Goal: Transaction & Acquisition: Register for event/course

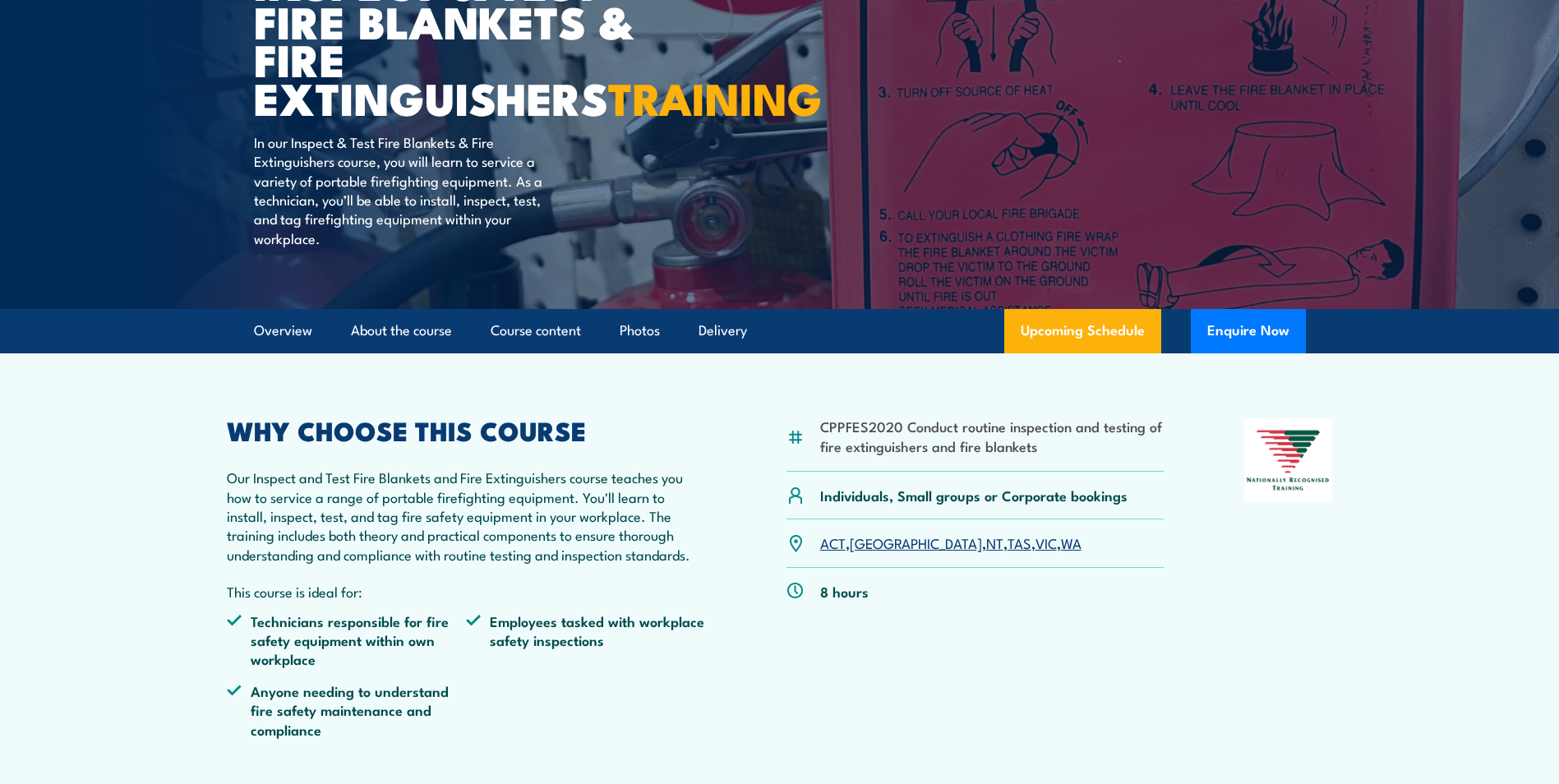
scroll to position [328, 0]
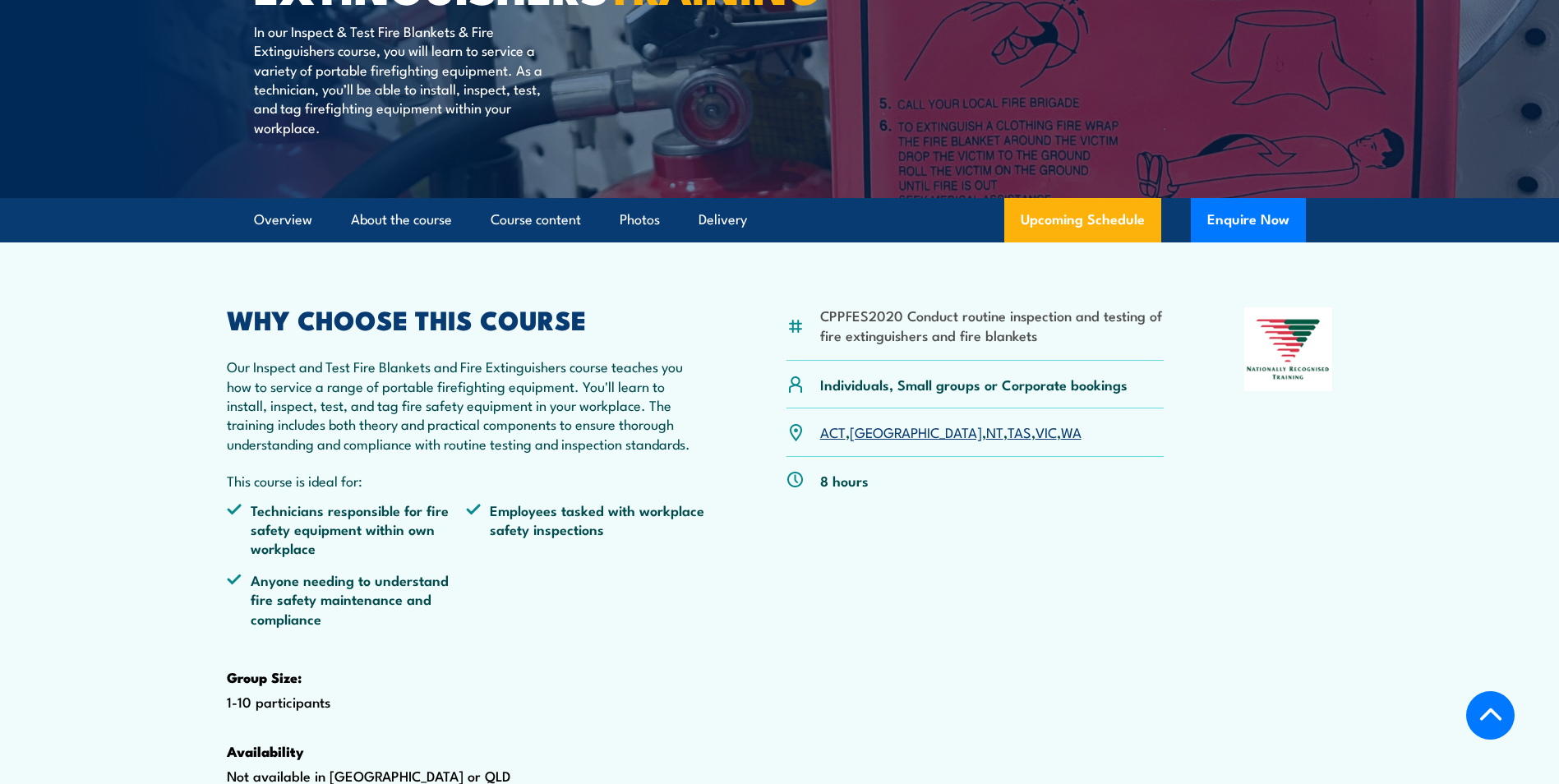
click at [831, 441] on link "ACT" at bounding box center [833, 431] width 26 height 20
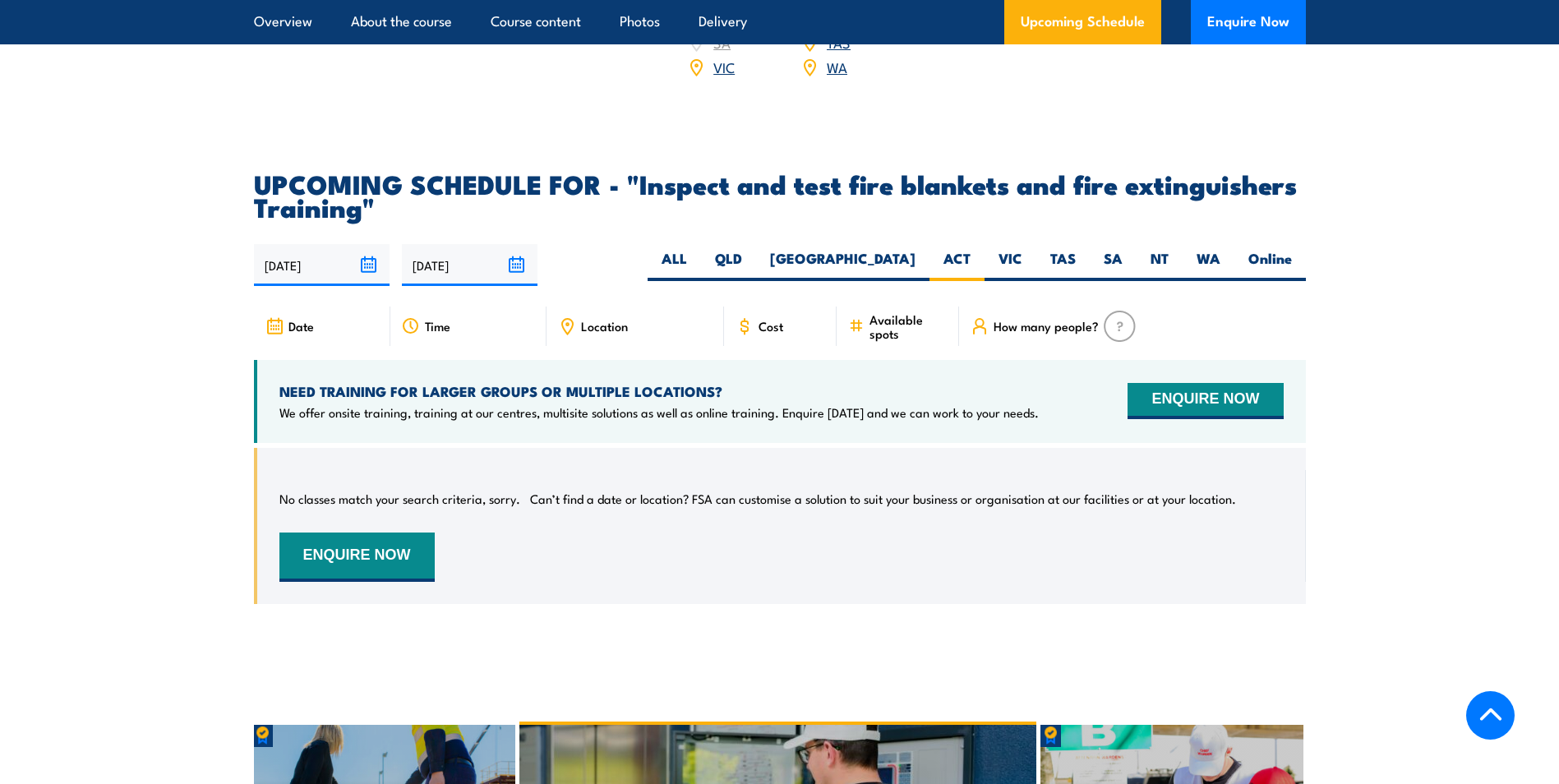
scroll to position [2804, 0]
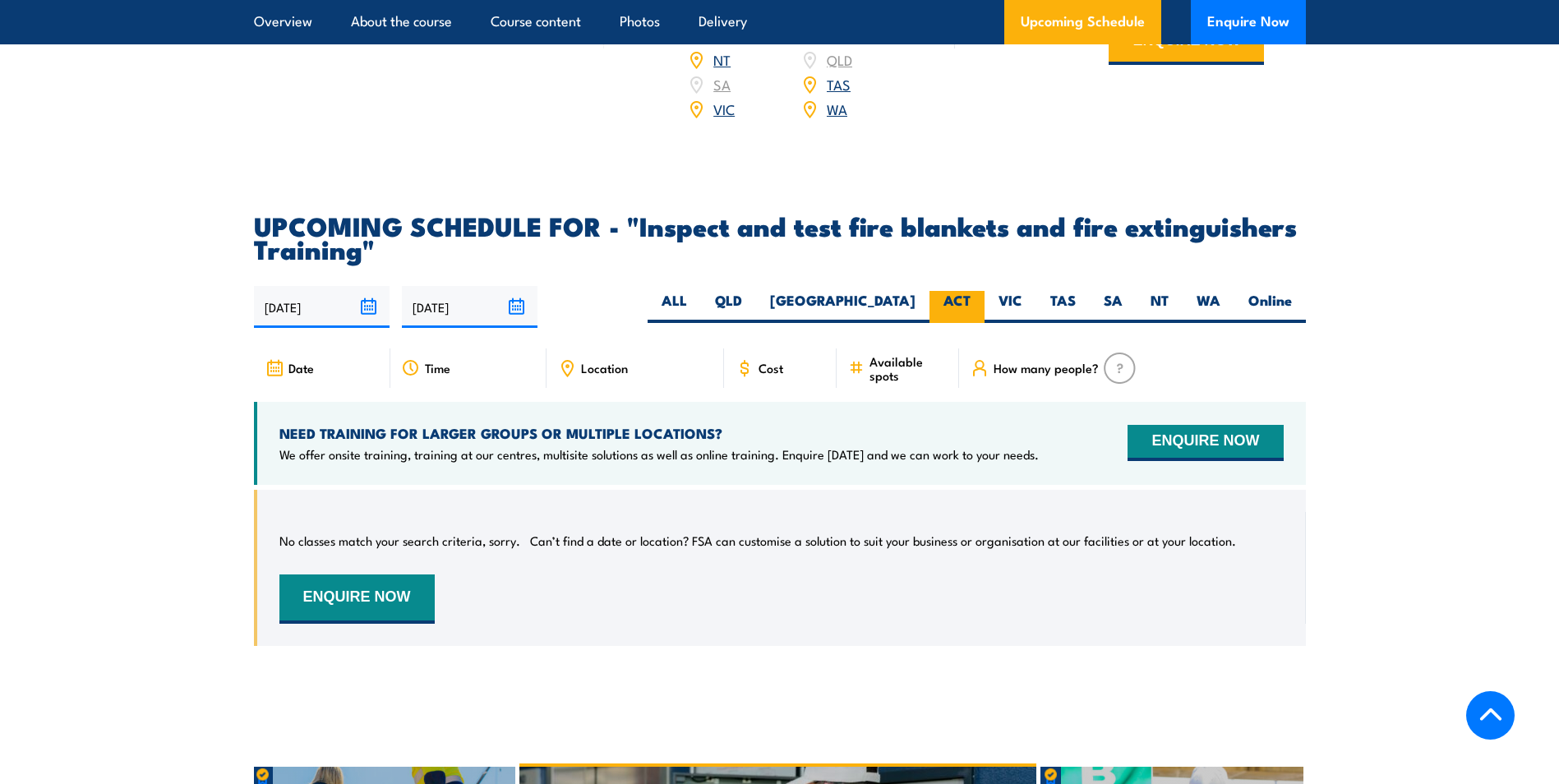
click at [965, 322] on label "ACT" at bounding box center [956, 307] width 55 height 32
click at [970, 301] on input "ACT" at bounding box center [975, 296] width 11 height 11
click at [1188, 461] on button "ENQUIRE NOW" at bounding box center [1205, 443] width 156 height 36
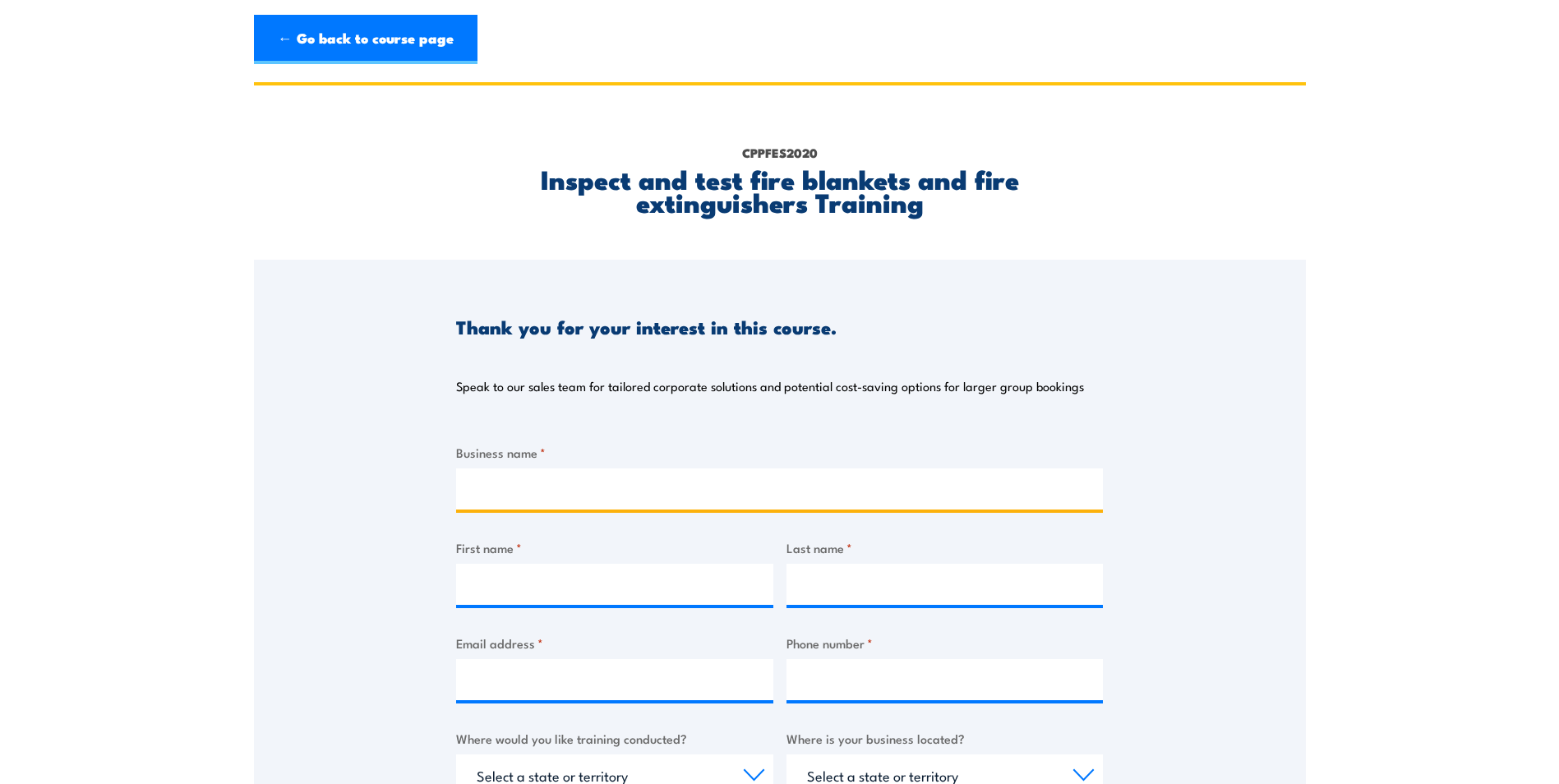
click at [501, 496] on input "Business name *" at bounding box center [780, 489] width 647 height 41
click at [1198, 470] on div "Thank you for your interest in this course. Speak to our sales team for tailore…" at bounding box center [780, 670] width 1052 height 821
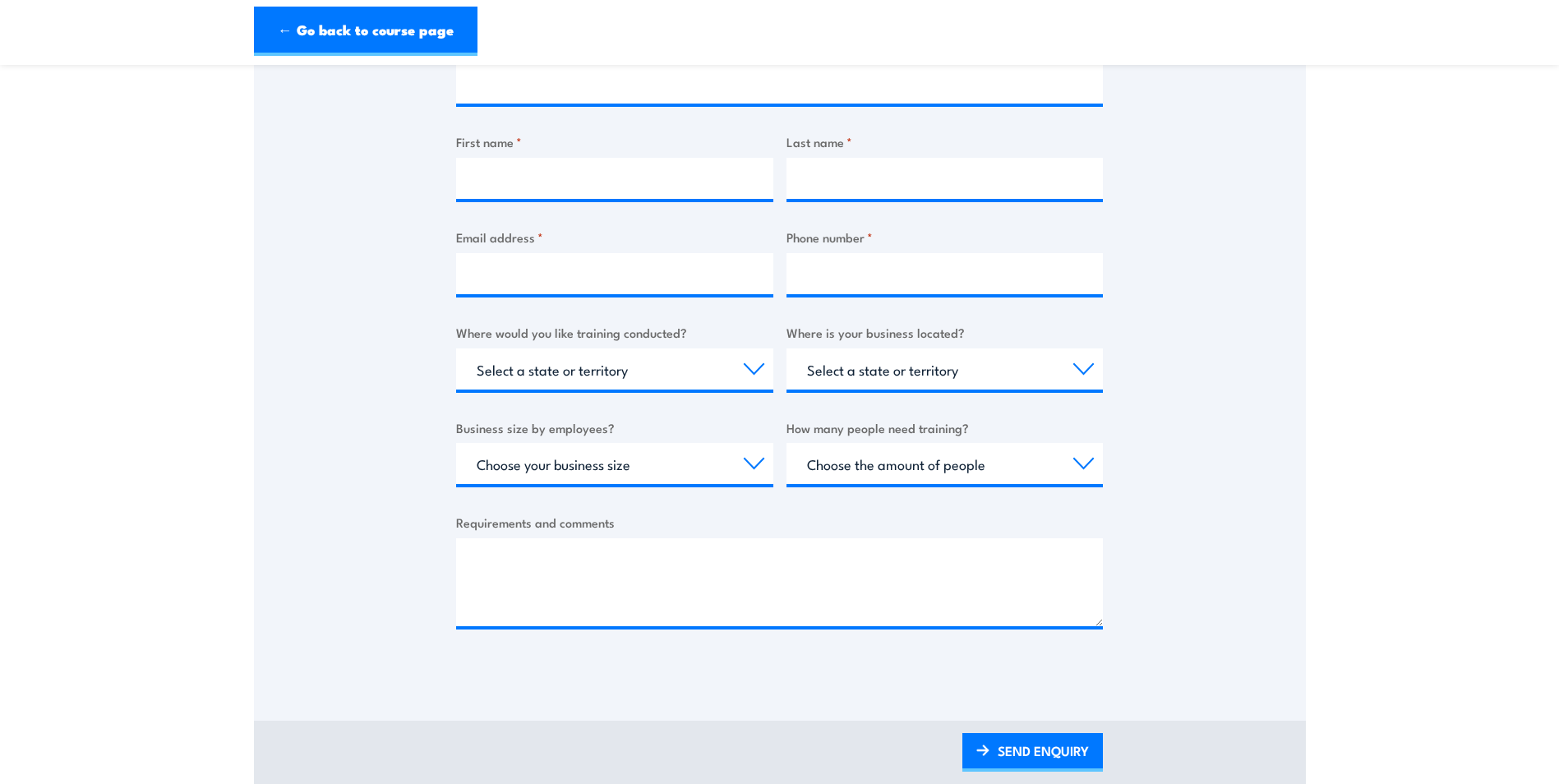
scroll to position [411, 0]
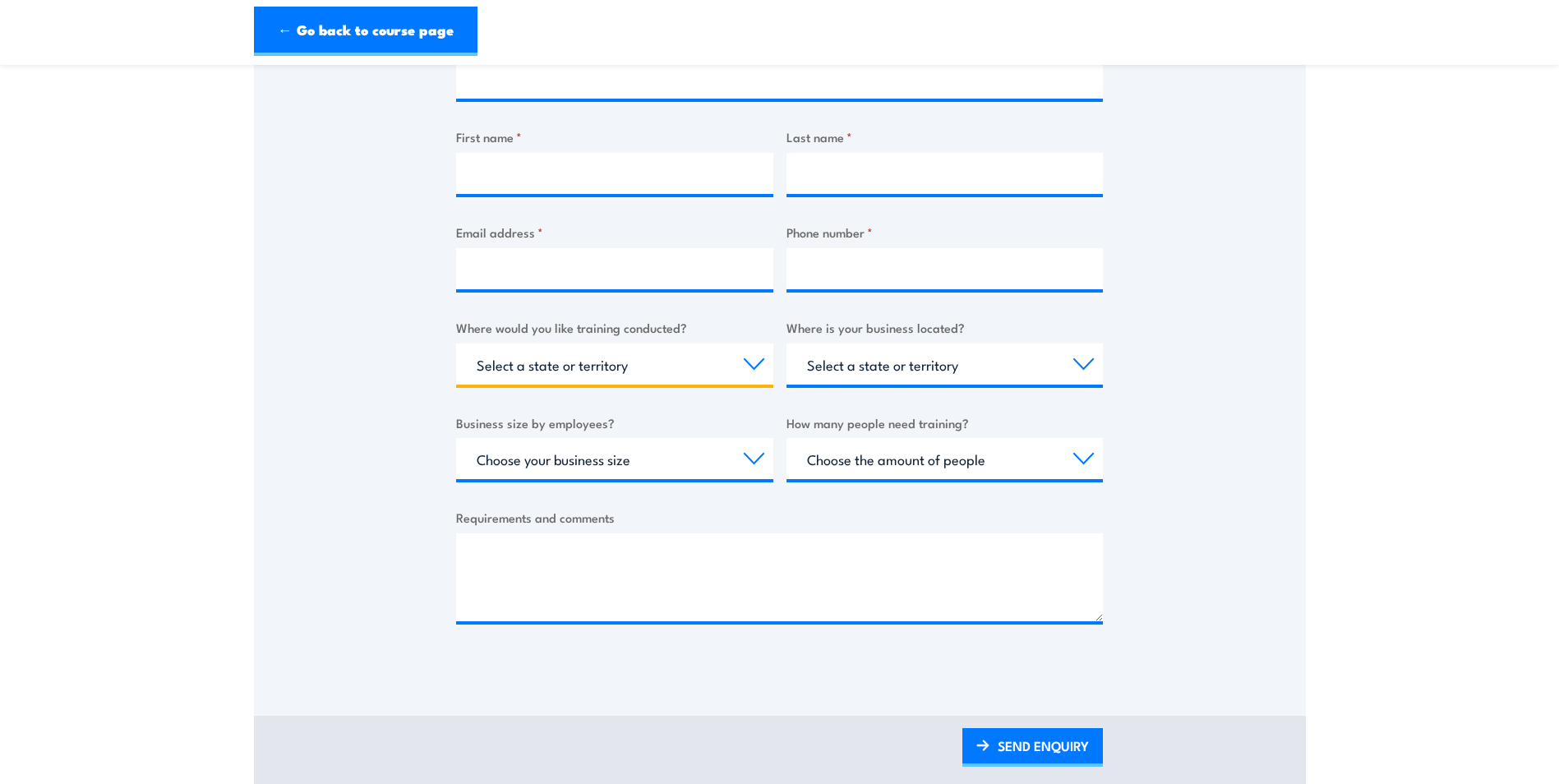
click at [755, 361] on select "Select a state or territory Nationally - multiple locations QLD NSW VIC SA ACT …" at bounding box center [614, 364] width 317 height 41
select select "ACT"
click at [456, 343] on select "Select a state or territory Nationally - multiple locations QLD NSW VIC SA ACT …" at bounding box center [614, 364] width 317 height 41
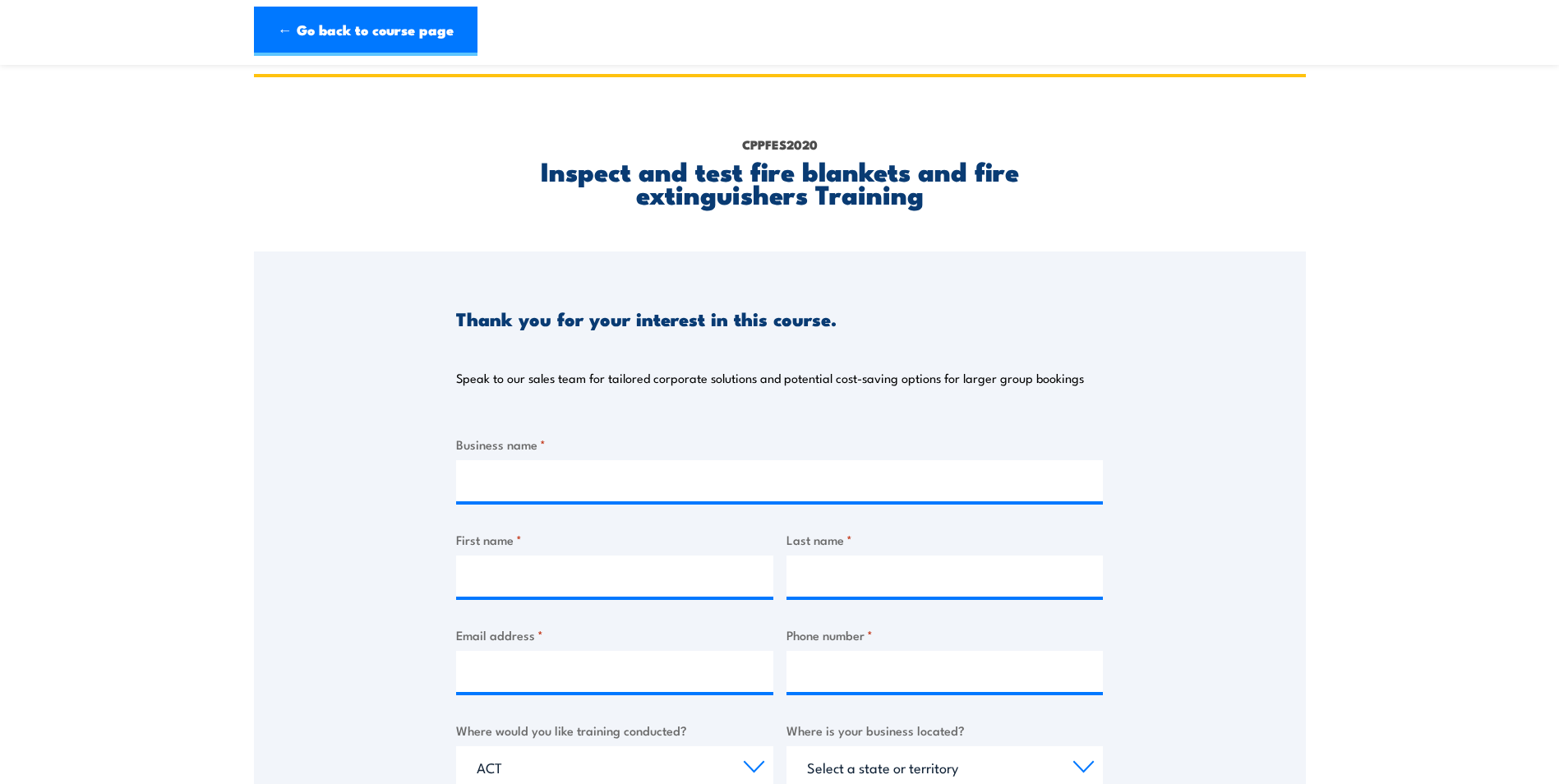
scroll to position [0, 0]
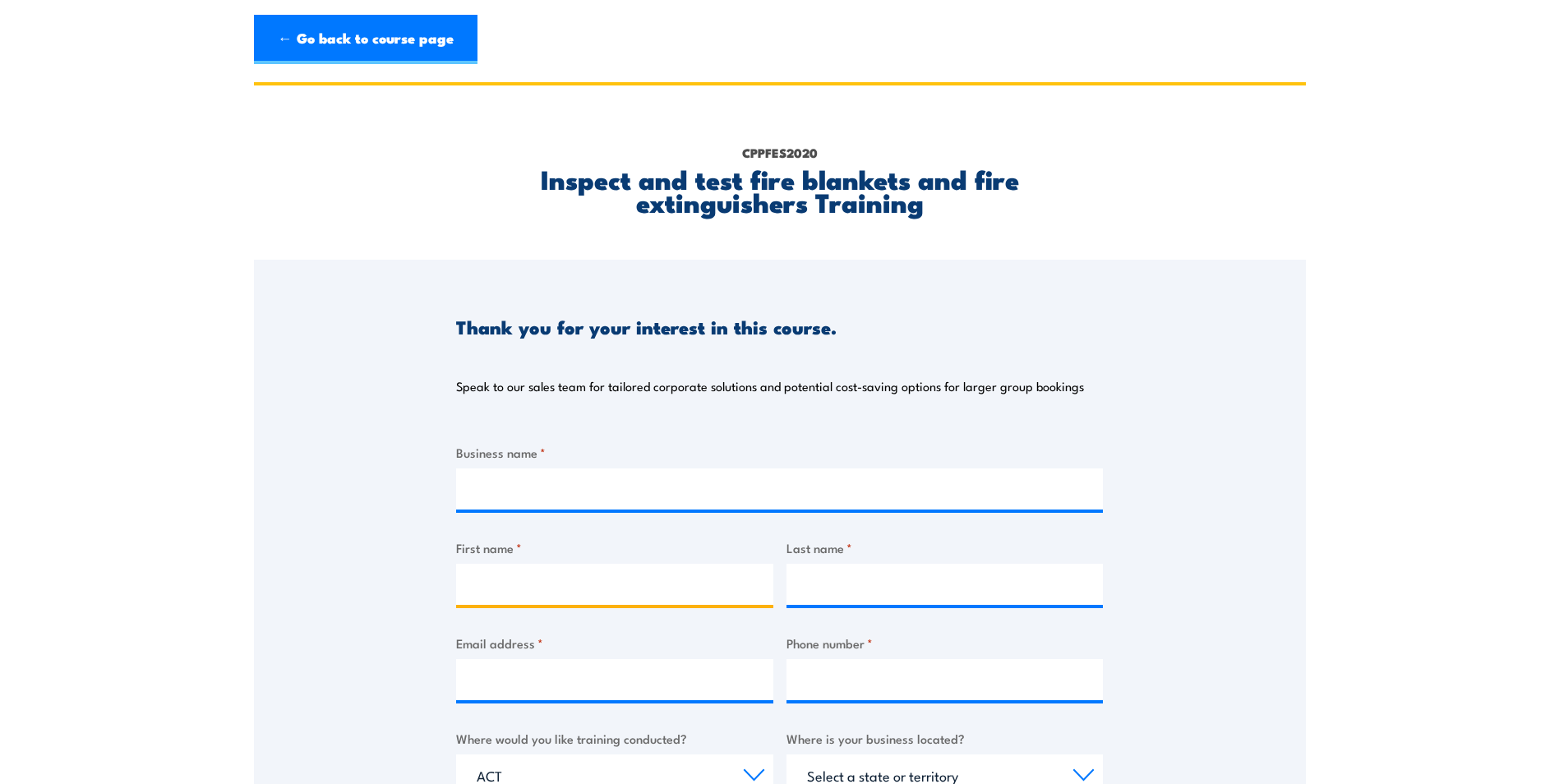
click at [491, 581] on input "First name *" at bounding box center [614, 584] width 317 height 41
type input "John"
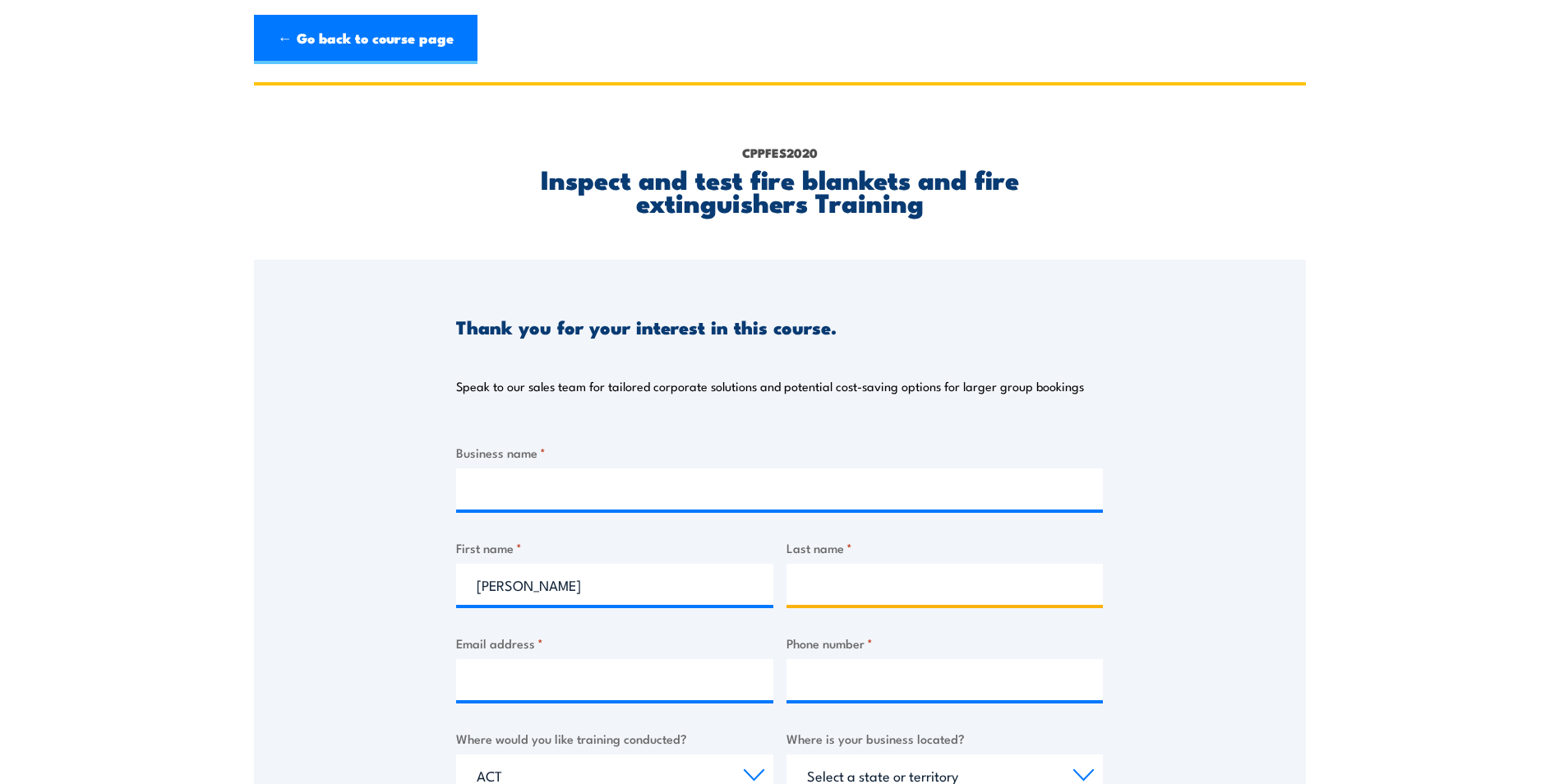
click at [818, 586] on input "Last name *" at bounding box center [945, 584] width 317 height 41
type input "Whittle"
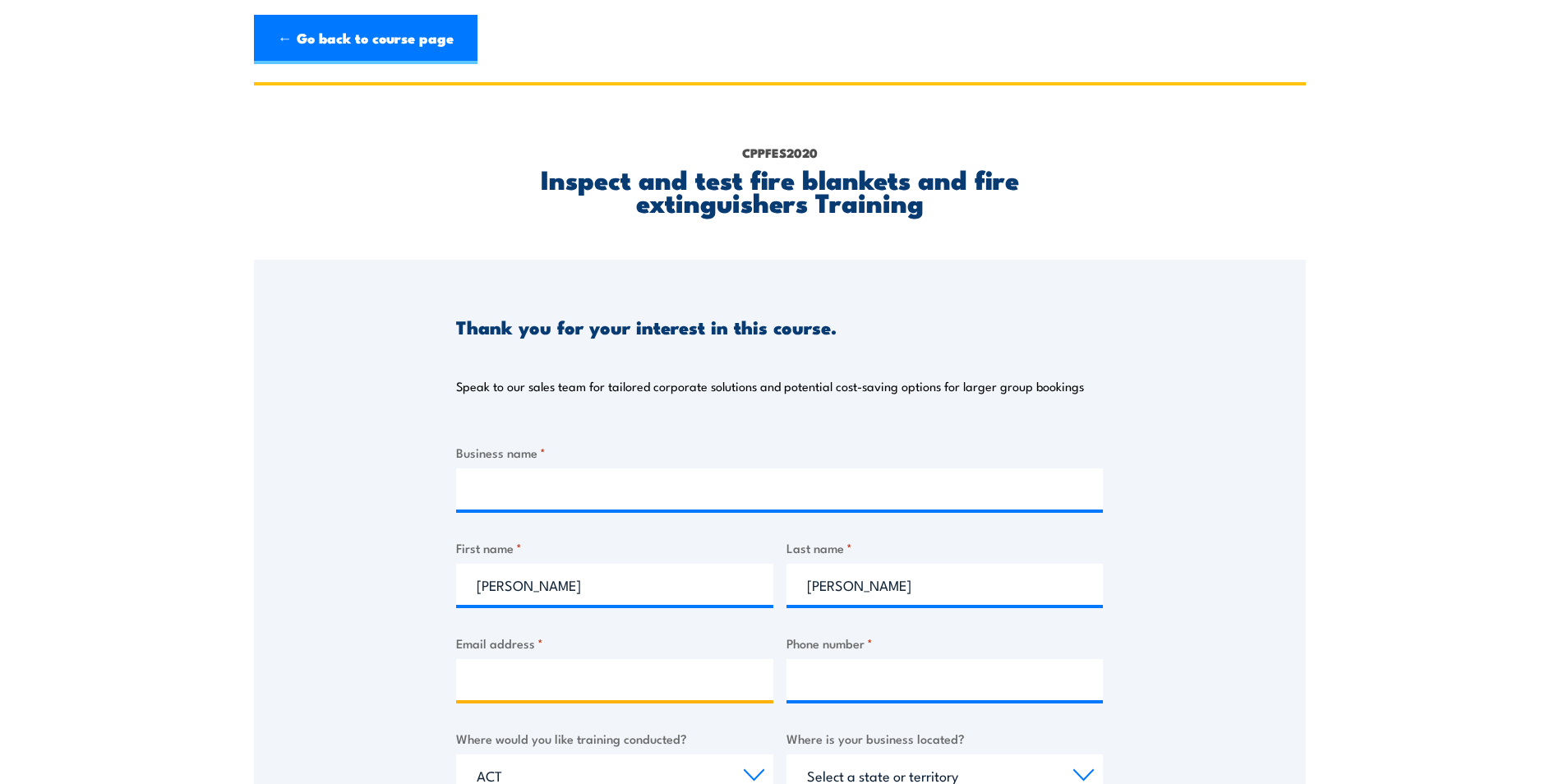
click at [494, 668] on input "Email address *" at bounding box center [614, 680] width 317 height 41
type input "johnwhittle116@gmail.com"
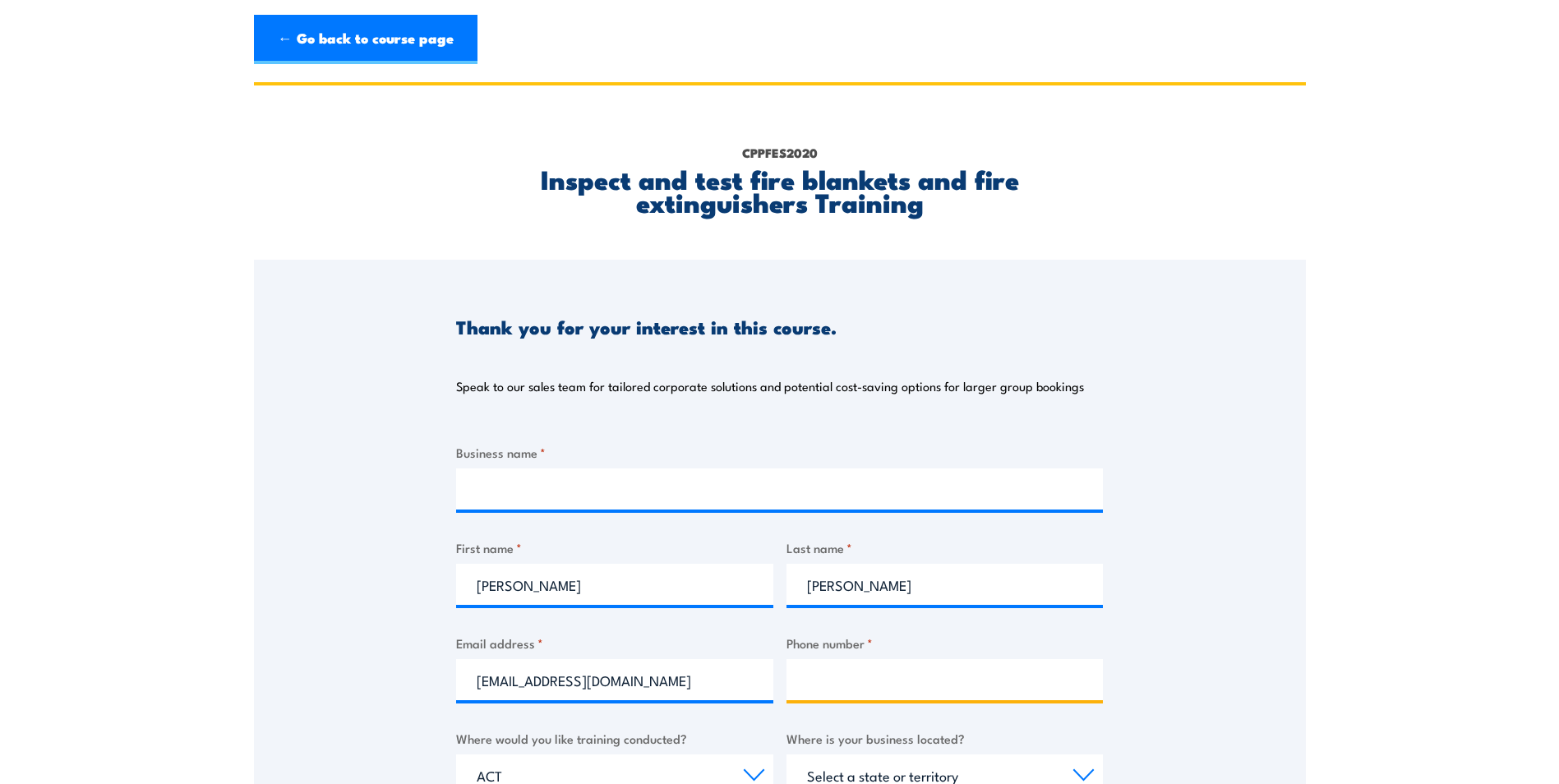
click at [817, 677] on input "Phone number *" at bounding box center [945, 680] width 317 height 41
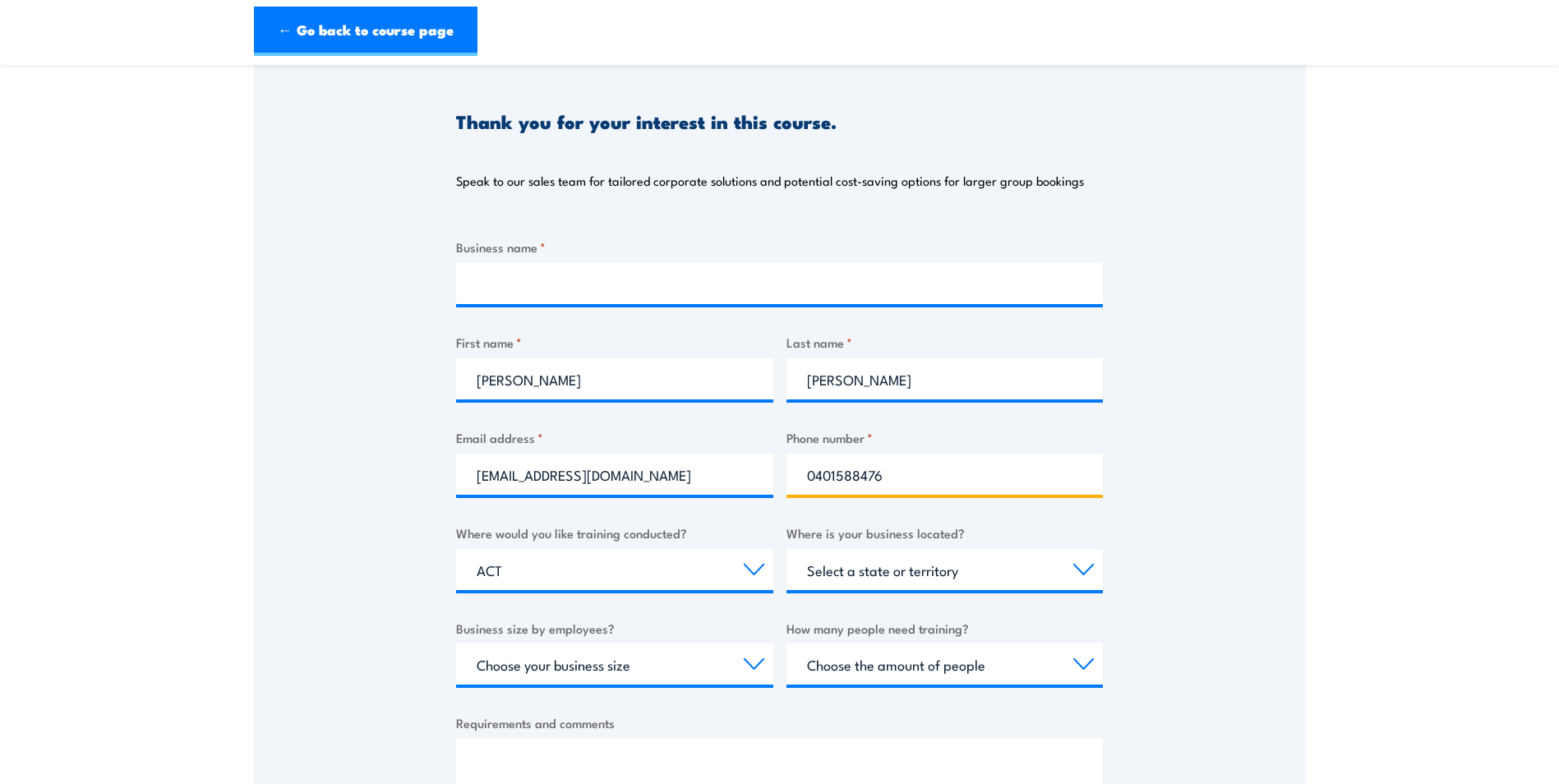
scroll to position [247, 0]
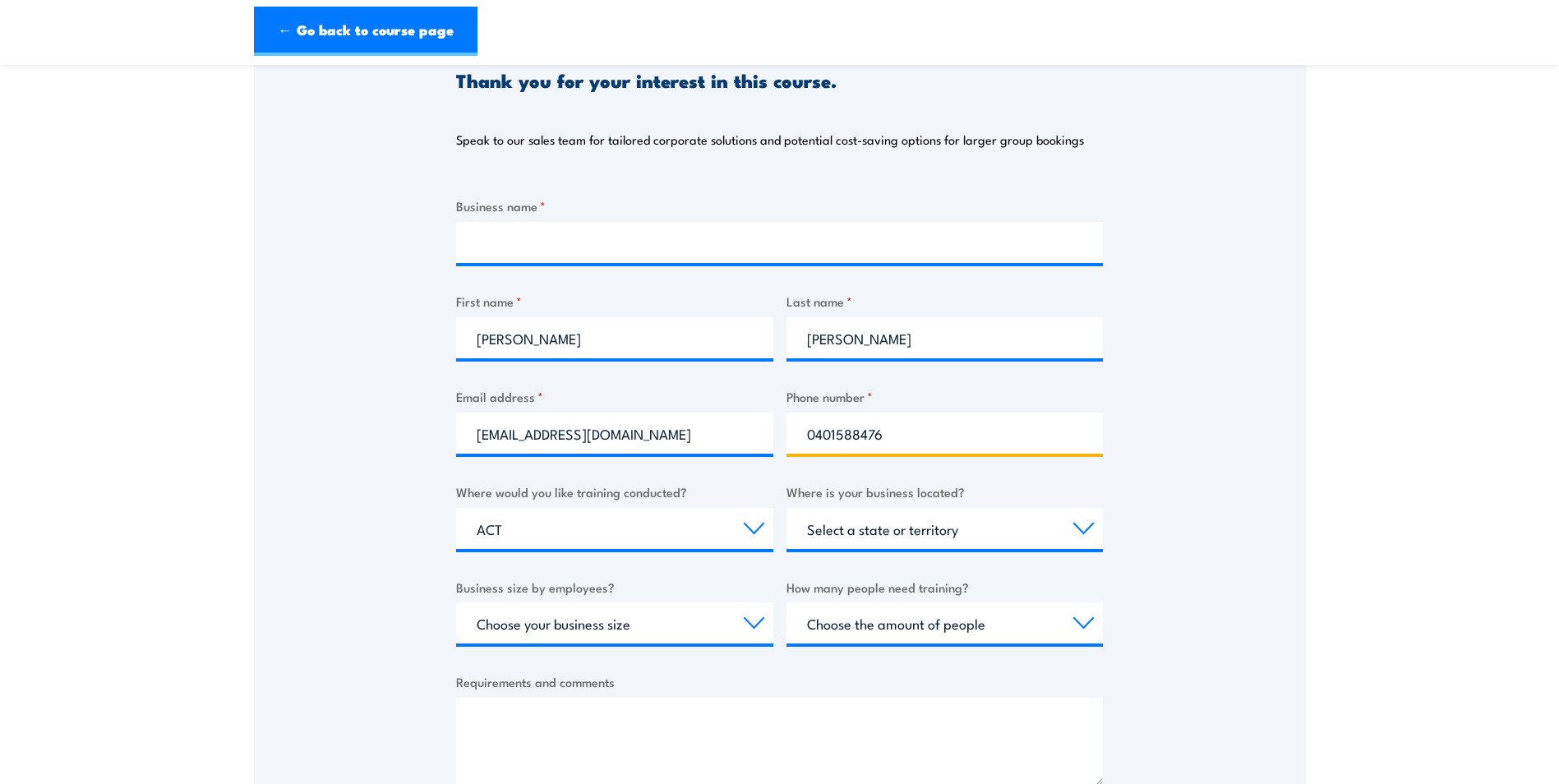
type input "0401588476"
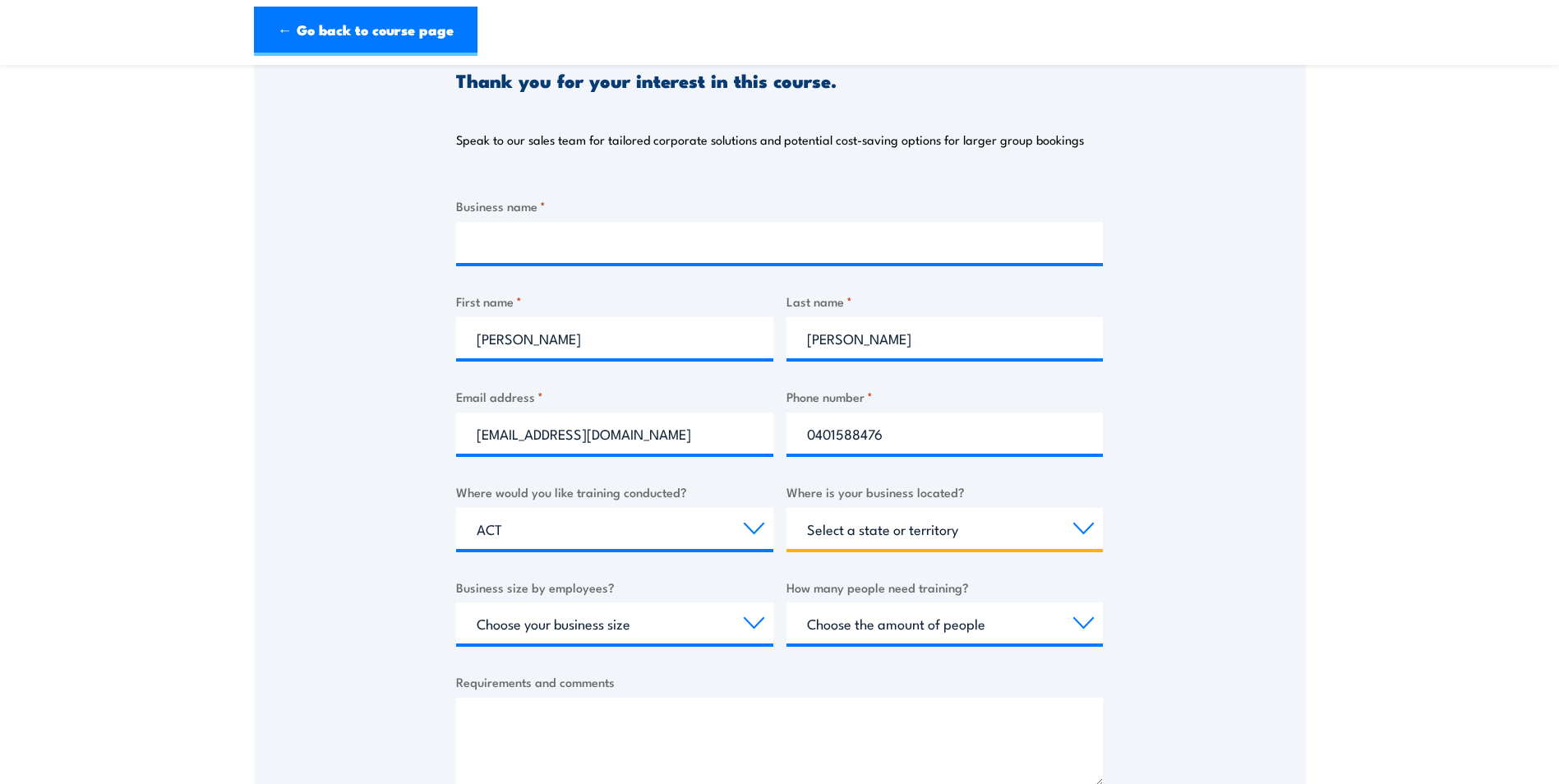
click at [1084, 531] on select "Select a state or territory QLD NSW VIC SA ACT WA TAS NT" at bounding box center [945, 528] width 317 height 41
select select "ACT"
click at [787, 508] on select "Select a state or territory QLD NSW VIC SA ACT WA TAS NT" at bounding box center [945, 528] width 317 height 41
click at [756, 621] on select "Choose your business size 1 to 19 20 to 199 200+" at bounding box center [614, 623] width 317 height 41
select select "1 to 19"
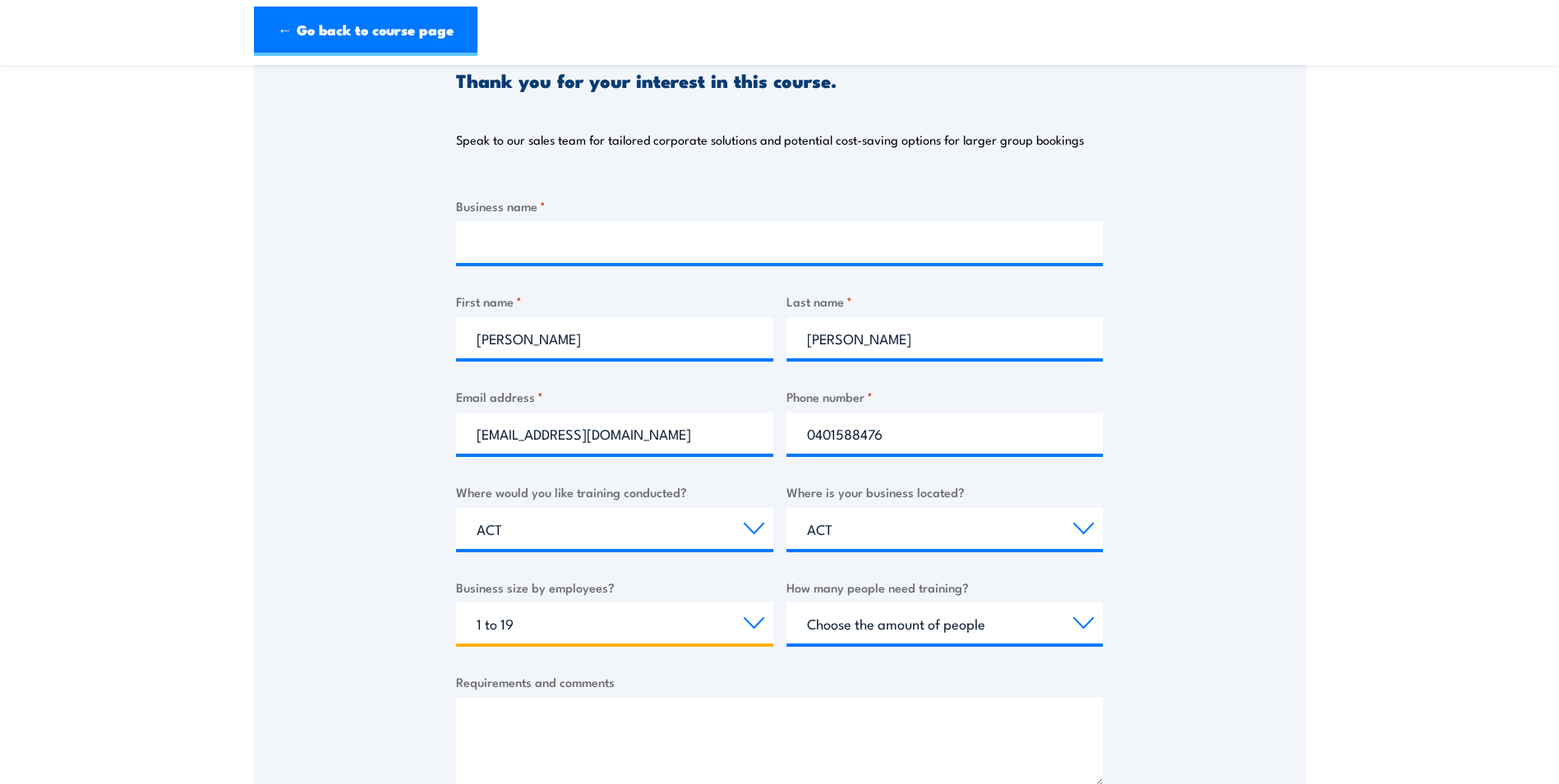
click at [456, 602] on select "Choose your business size 1 to 19 20 to 199 200+" at bounding box center [614, 623] width 317 height 41
click at [1080, 626] on select "Choose the amount of people 1 to 4 5 to 19 20+" at bounding box center [945, 623] width 317 height 41
select select "1 to 4"
click at [787, 602] on select "Choose the amount of people 1 to 4 5 to 19 20+" at bounding box center [945, 623] width 317 height 41
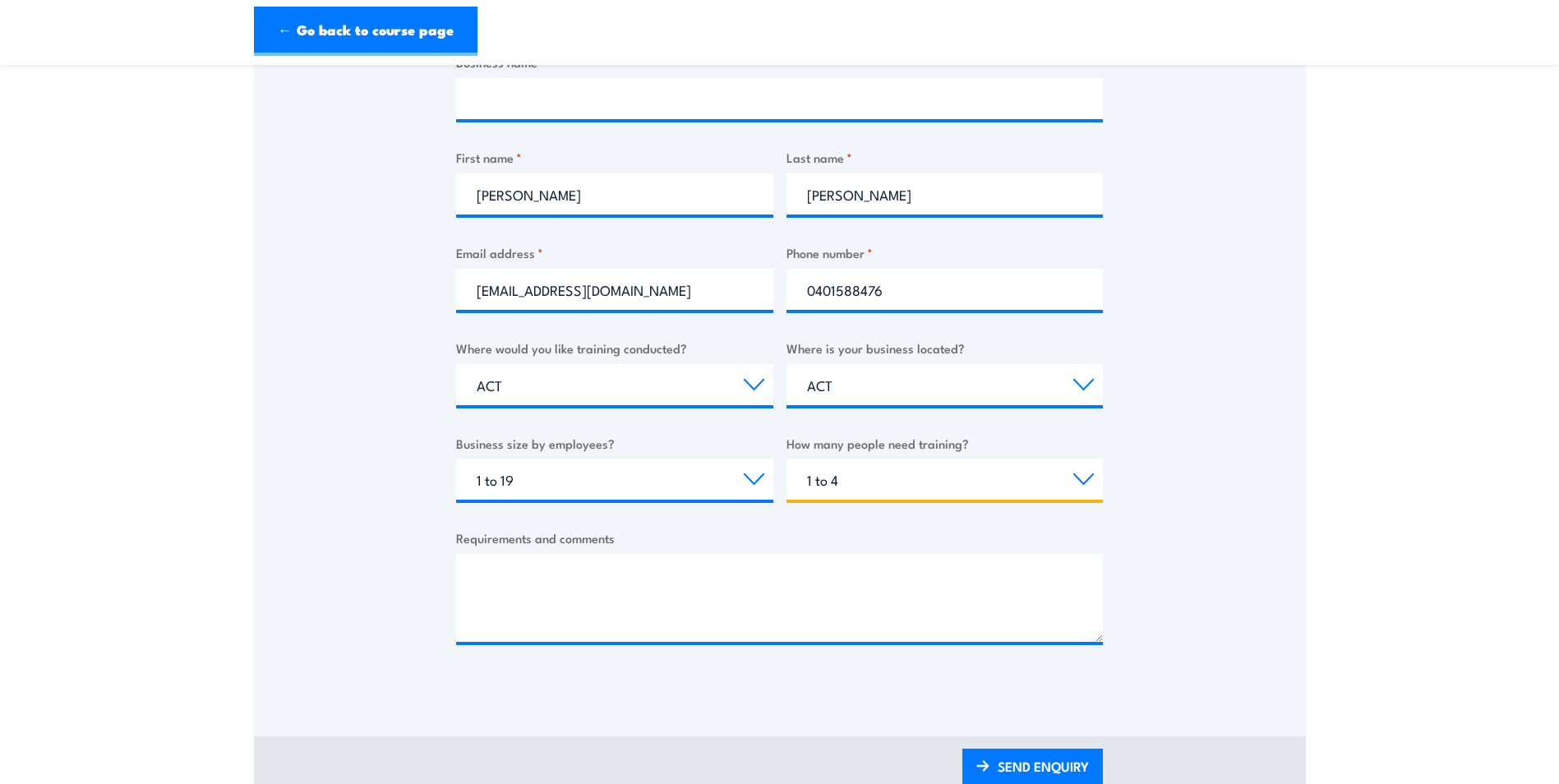
scroll to position [411, 0]
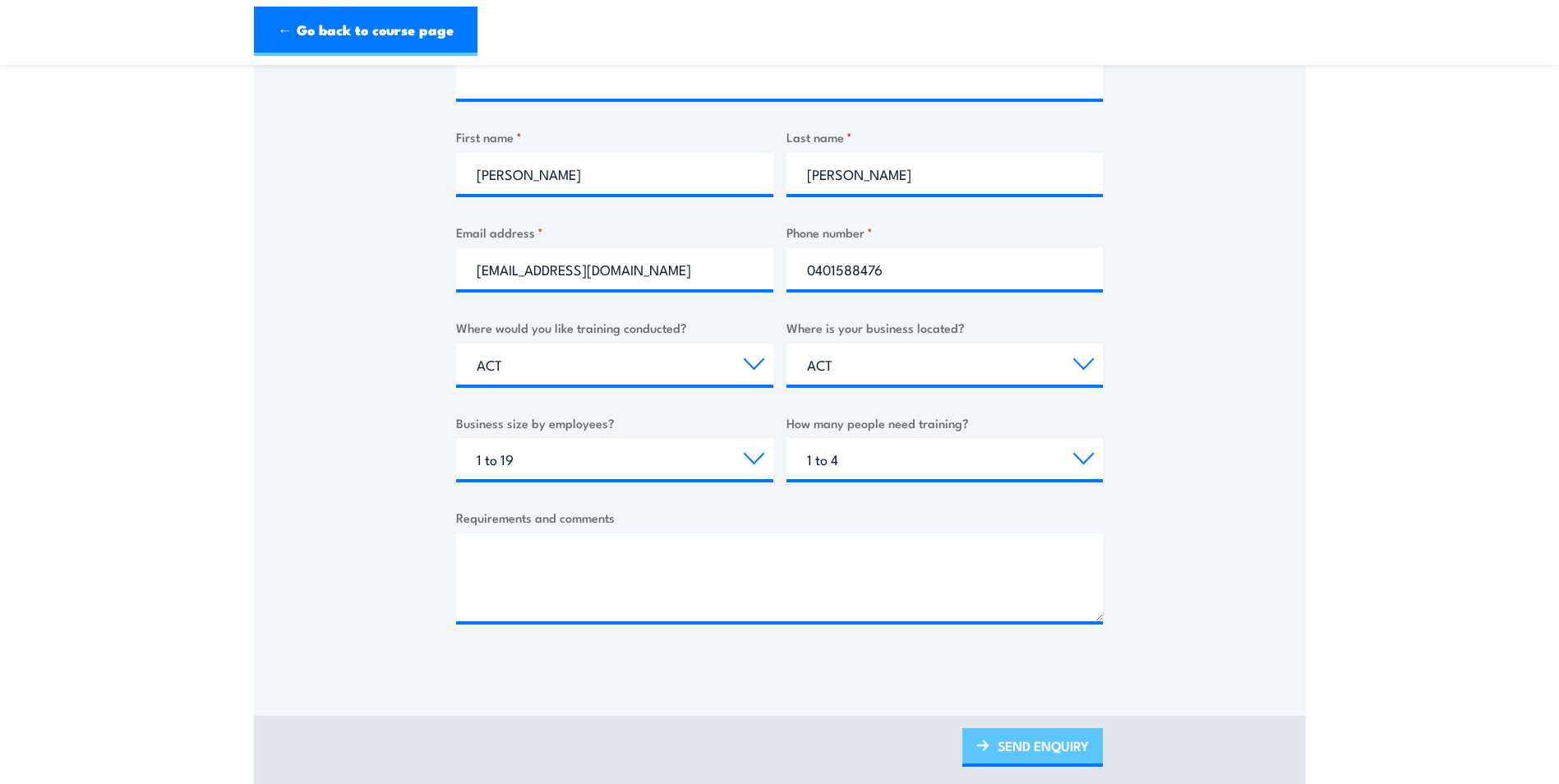
click at [1060, 742] on link "SEND ENQUIRY" at bounding box center [1032, 747] width 141 height 39
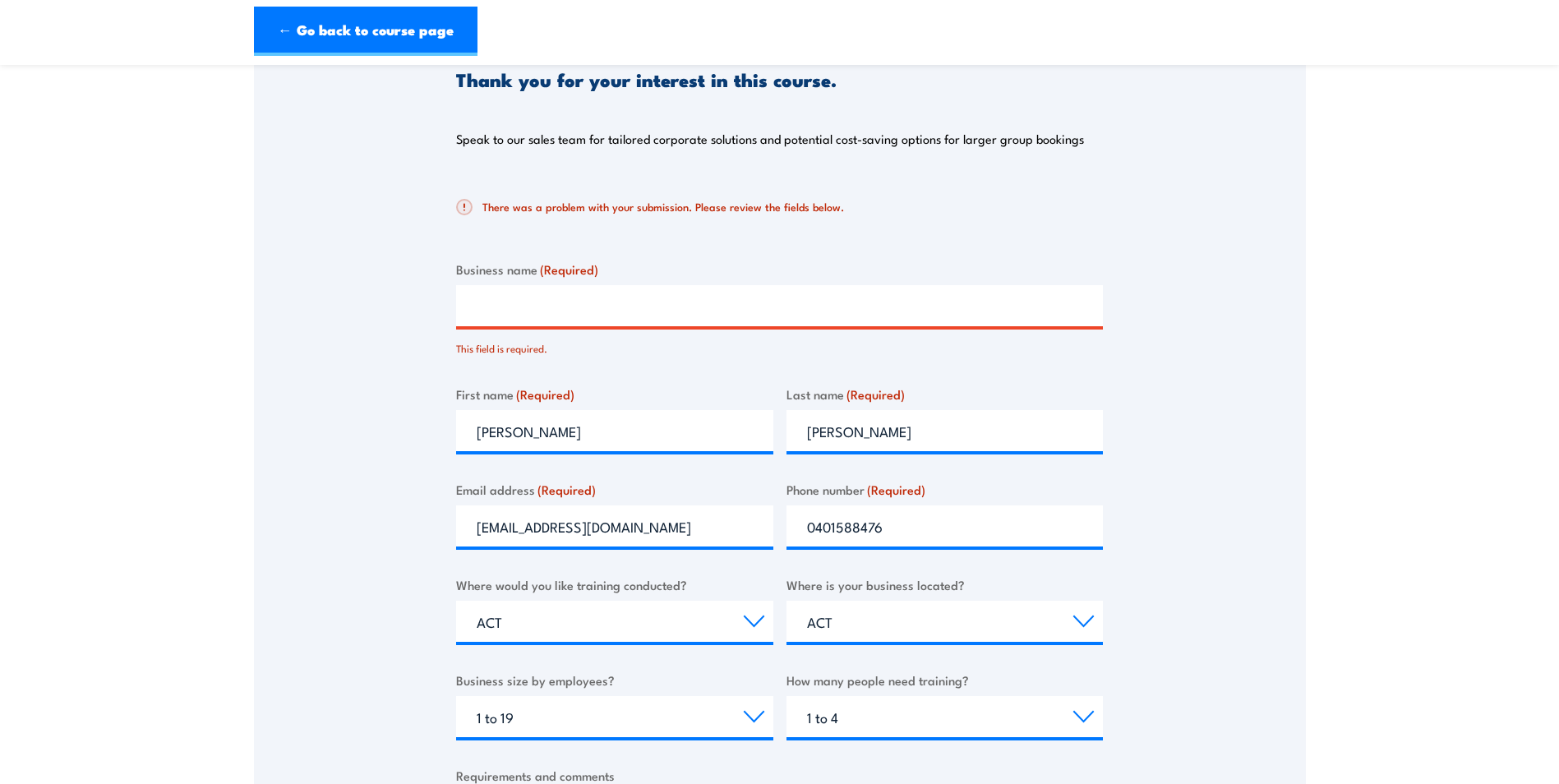
scroll to position [247, 0]
click at [499, 307] on input "Business name (Required)" at bounding box center [780, 307] width 647 height 41
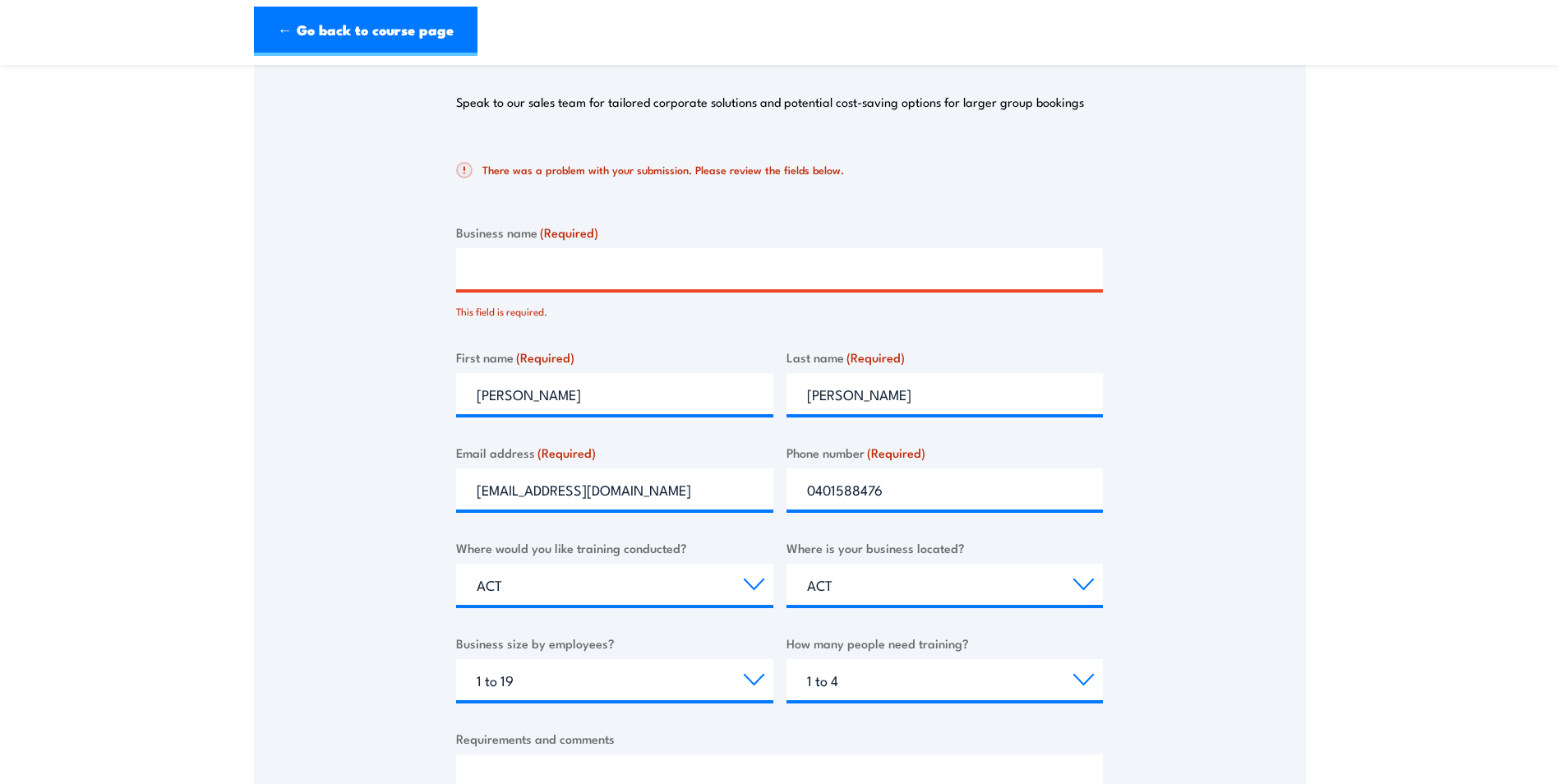
scroll to position [0, 0]
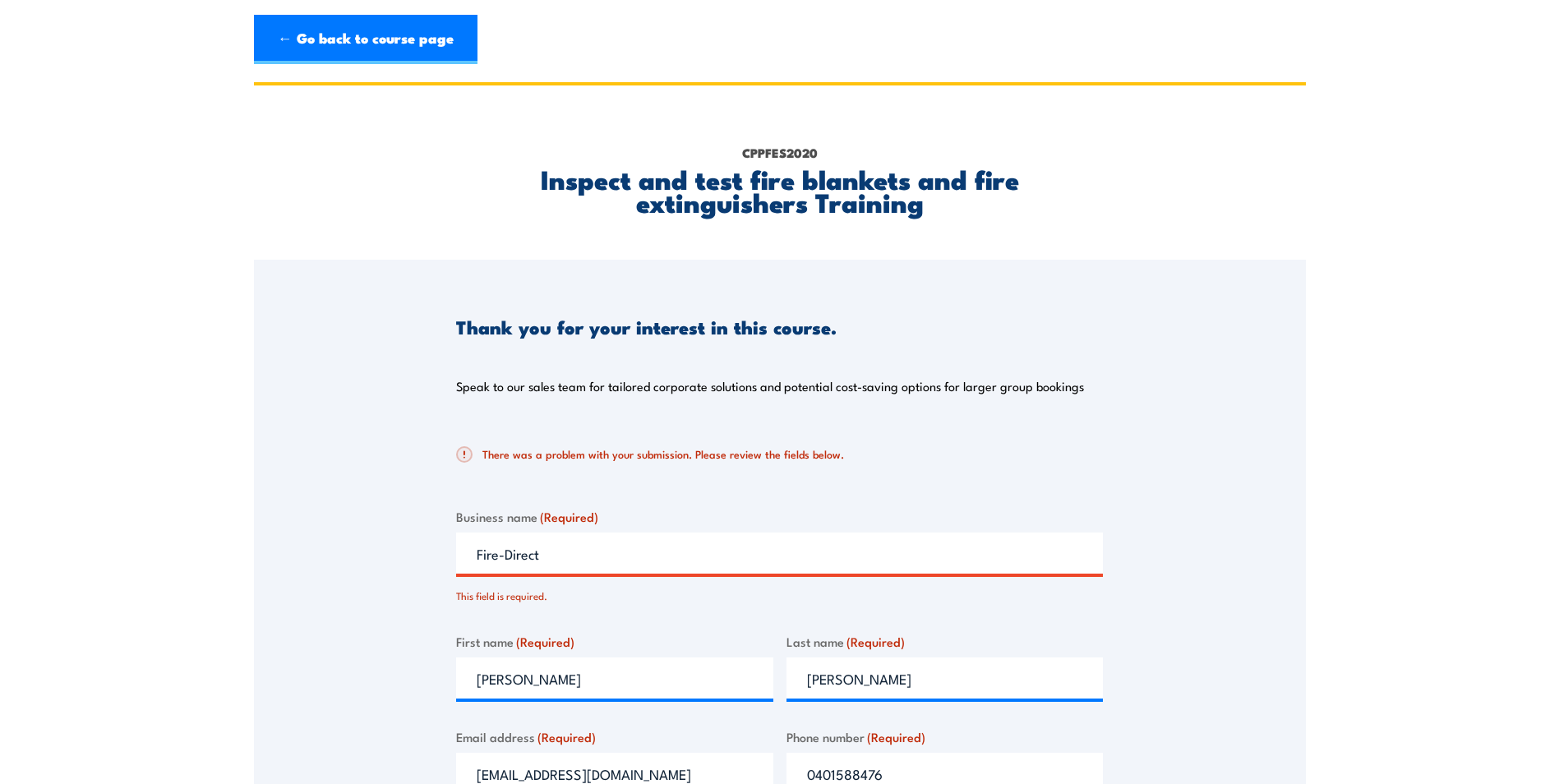
click at [799, 562] on input "Fire-Direct" at bounding box center [780, 553] width 647 height 41
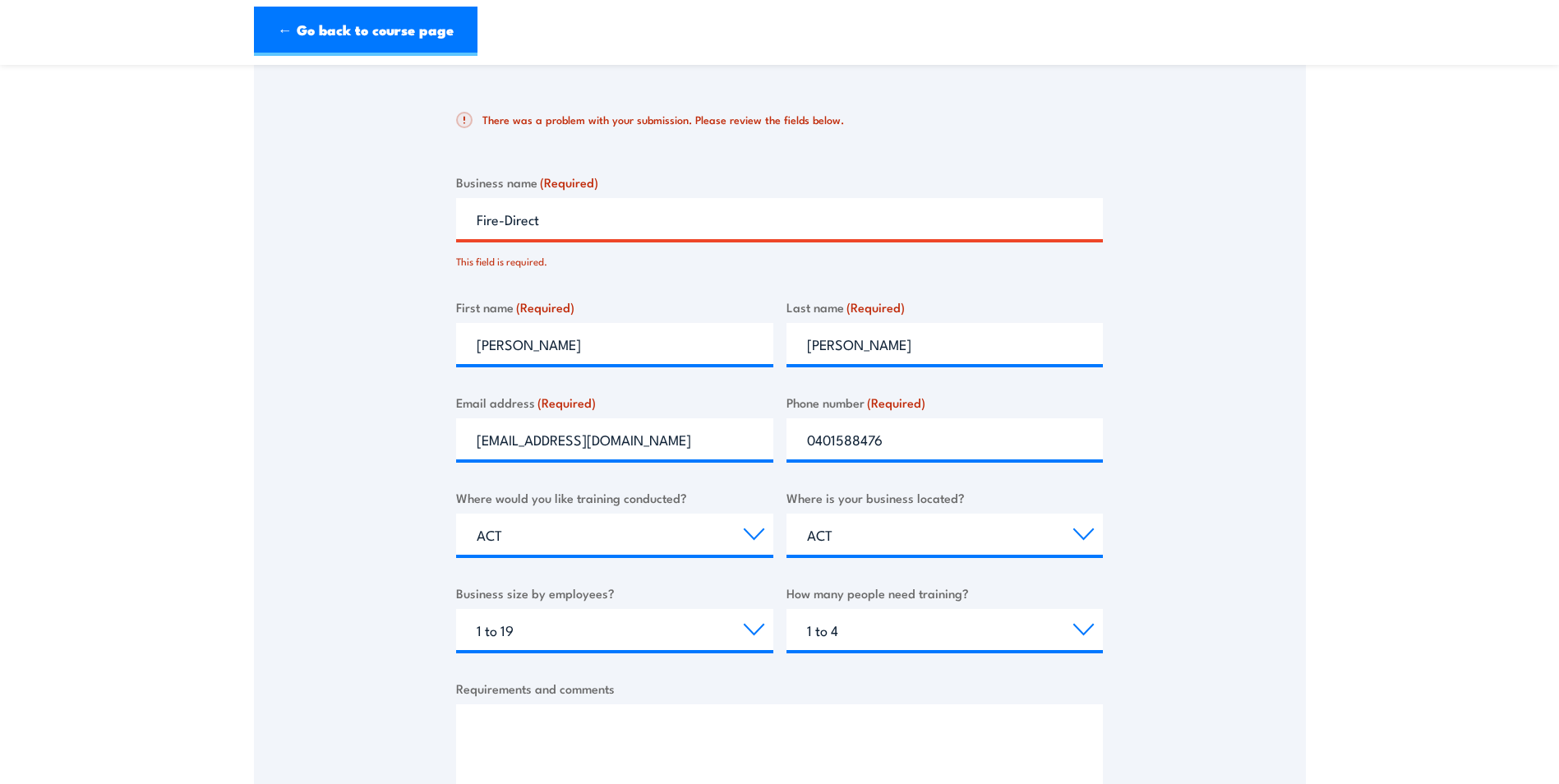
scroll to position [411, 0]
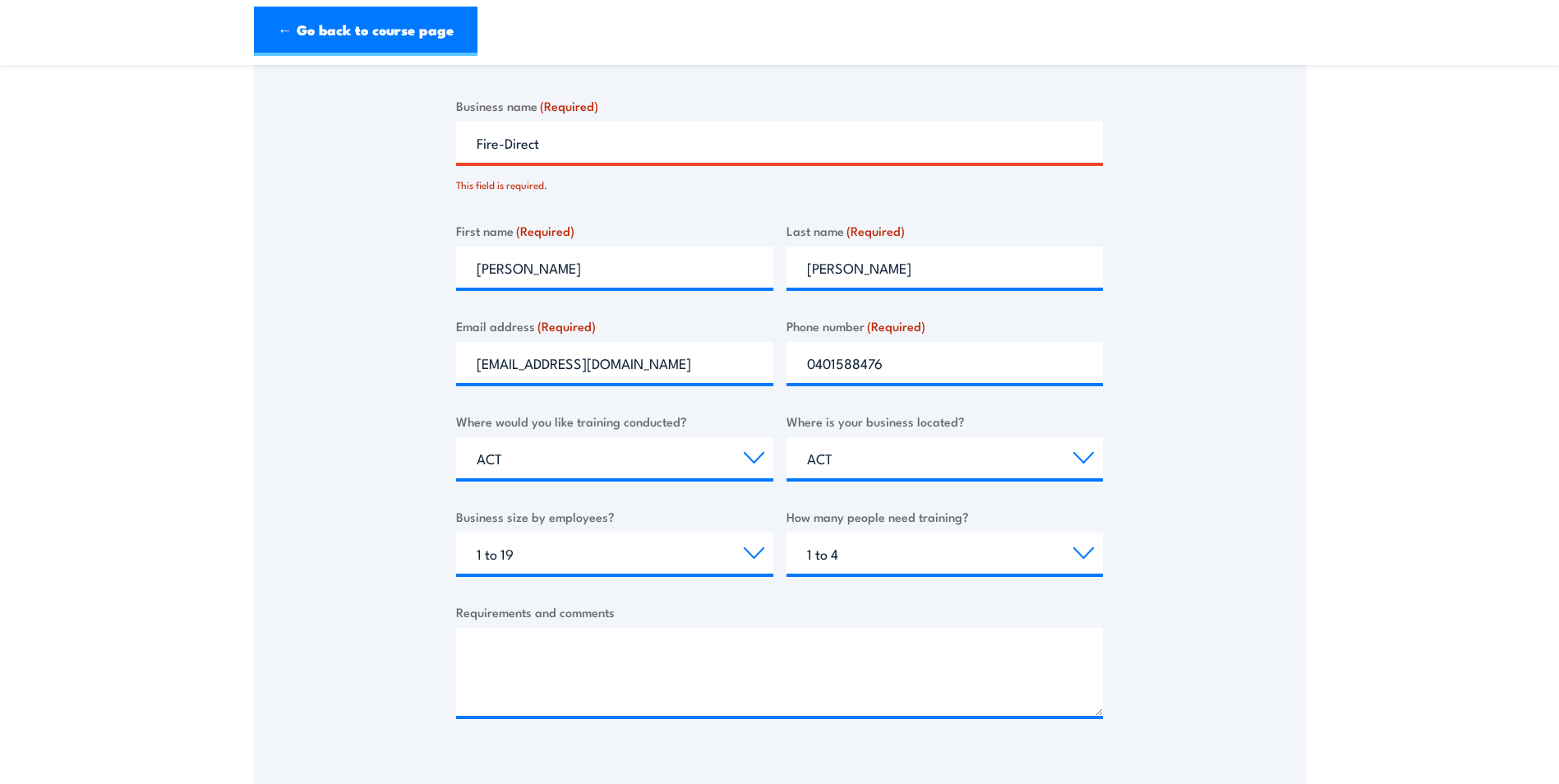
type input "Fire-Direct"
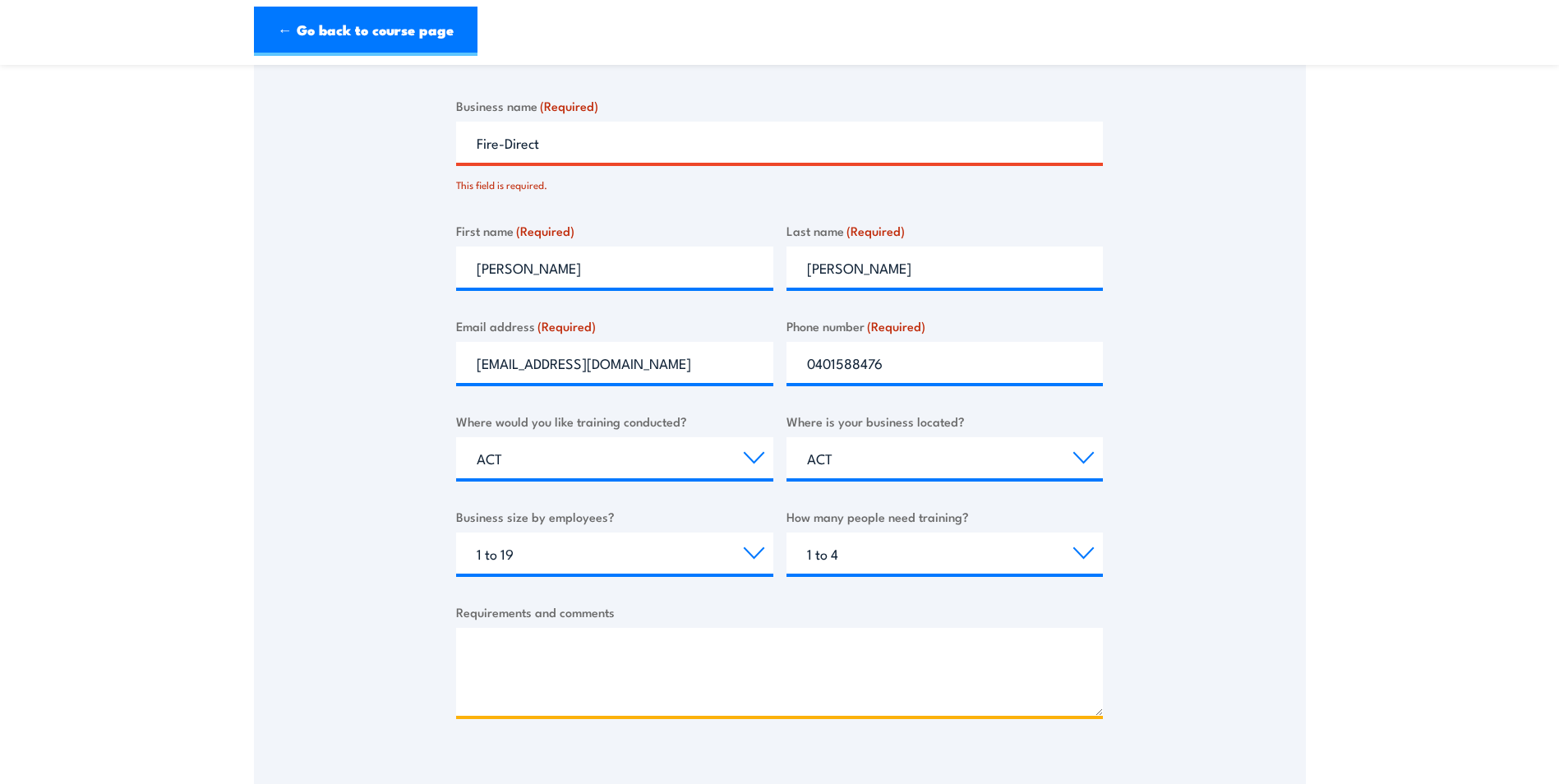
click at [482, 643] on textarea "Requirements and comments" at bounding box center [780, 671] width 647 height 88
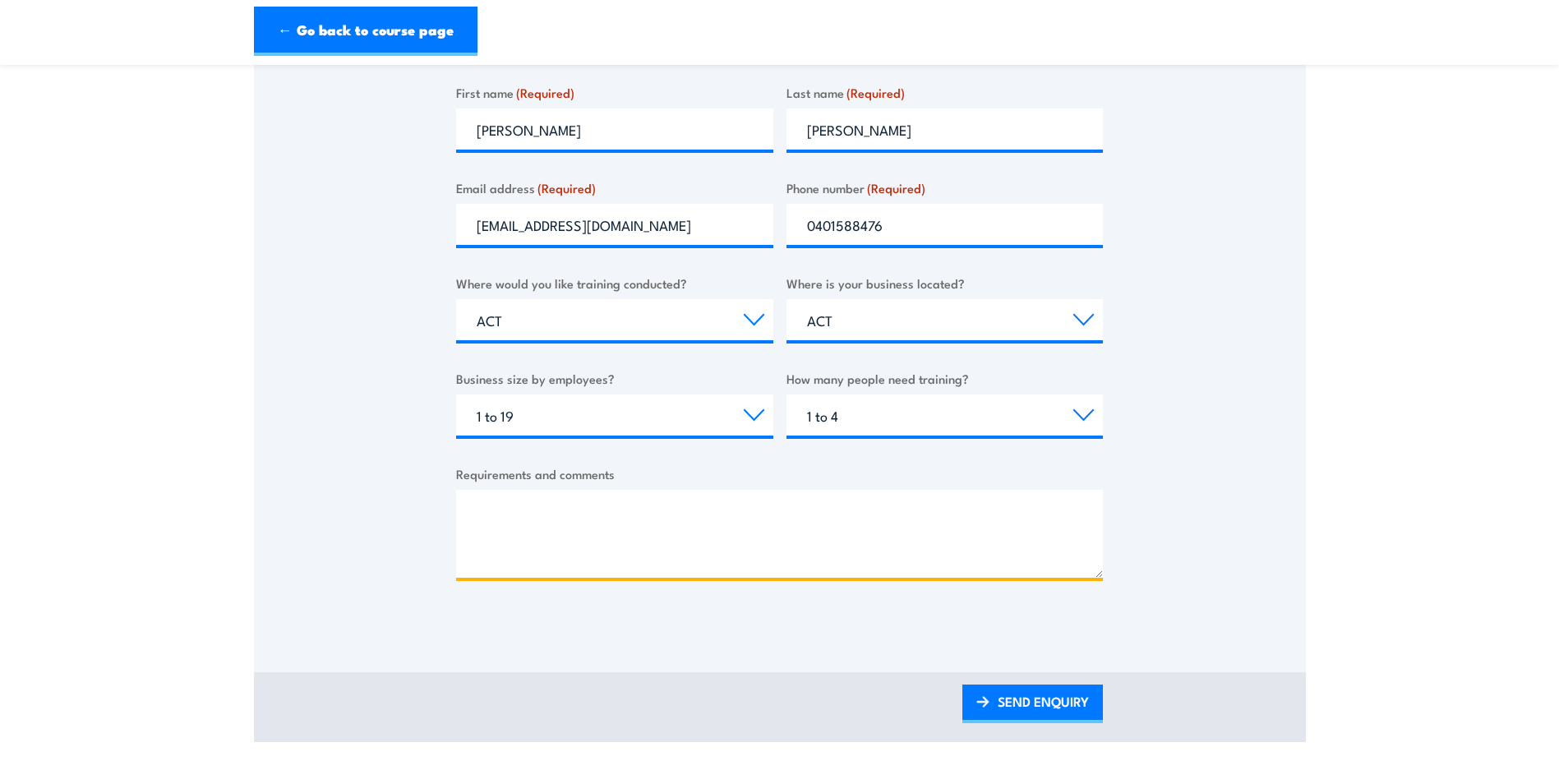
scroll to position [575, 0]
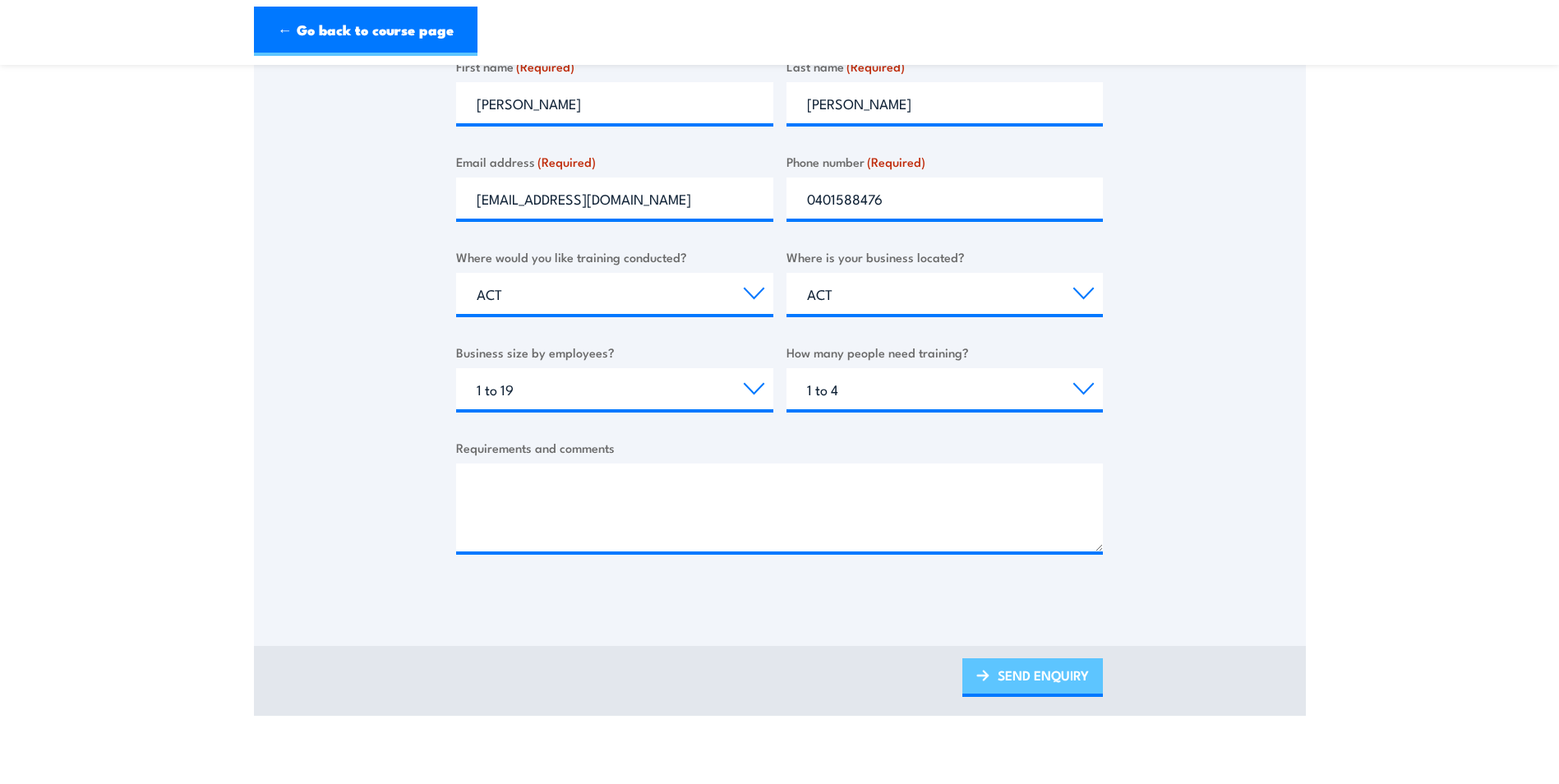
click at [1014, 676] on link "SEND ENQUIRY" at bounding box center [1032, 677] width 141 height 39
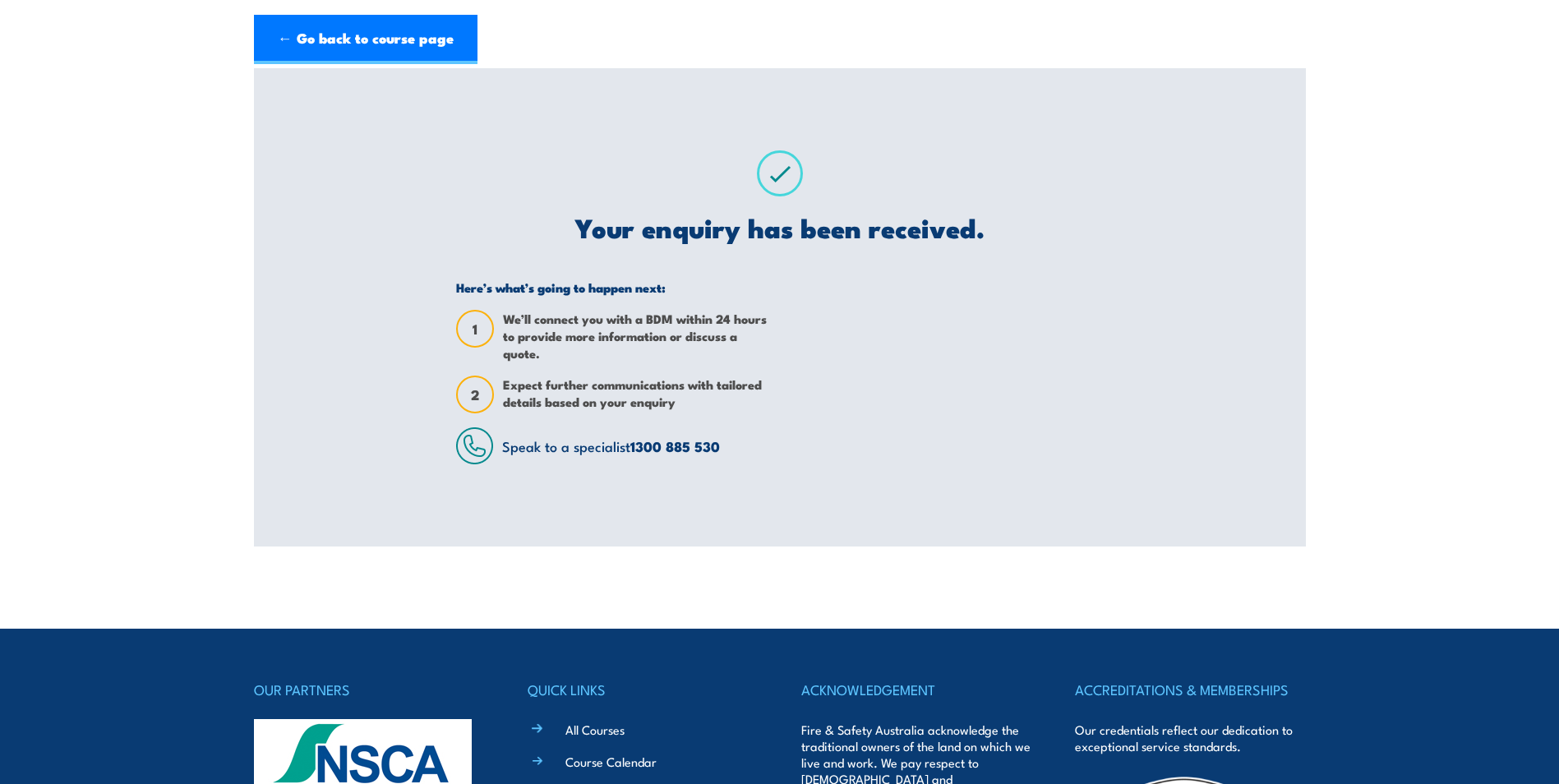
scroll to position [0, 0]
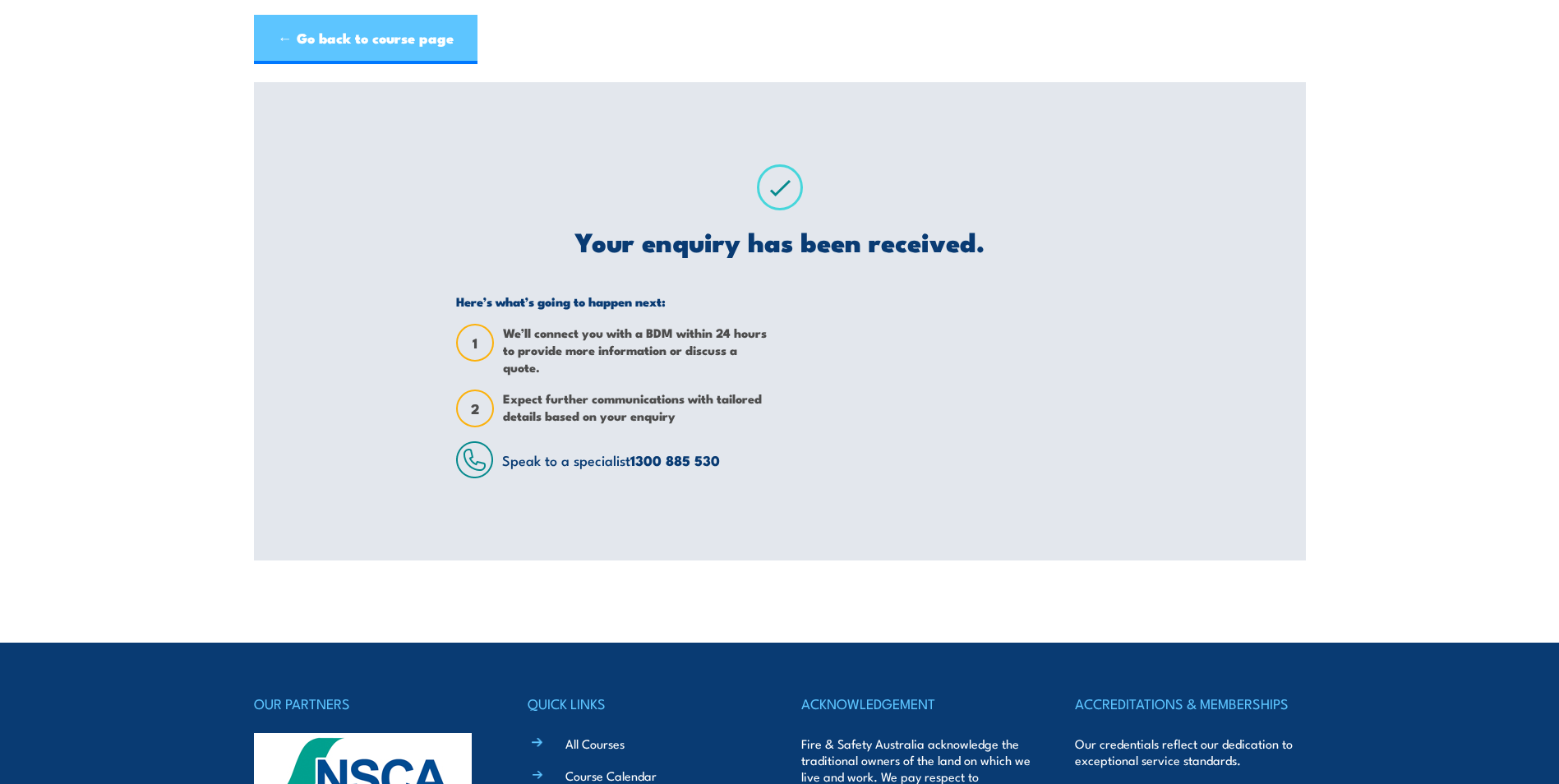
click at [365, 35] on link "← Go back to course page" at bounding box center [366, 39] width 224 height 49
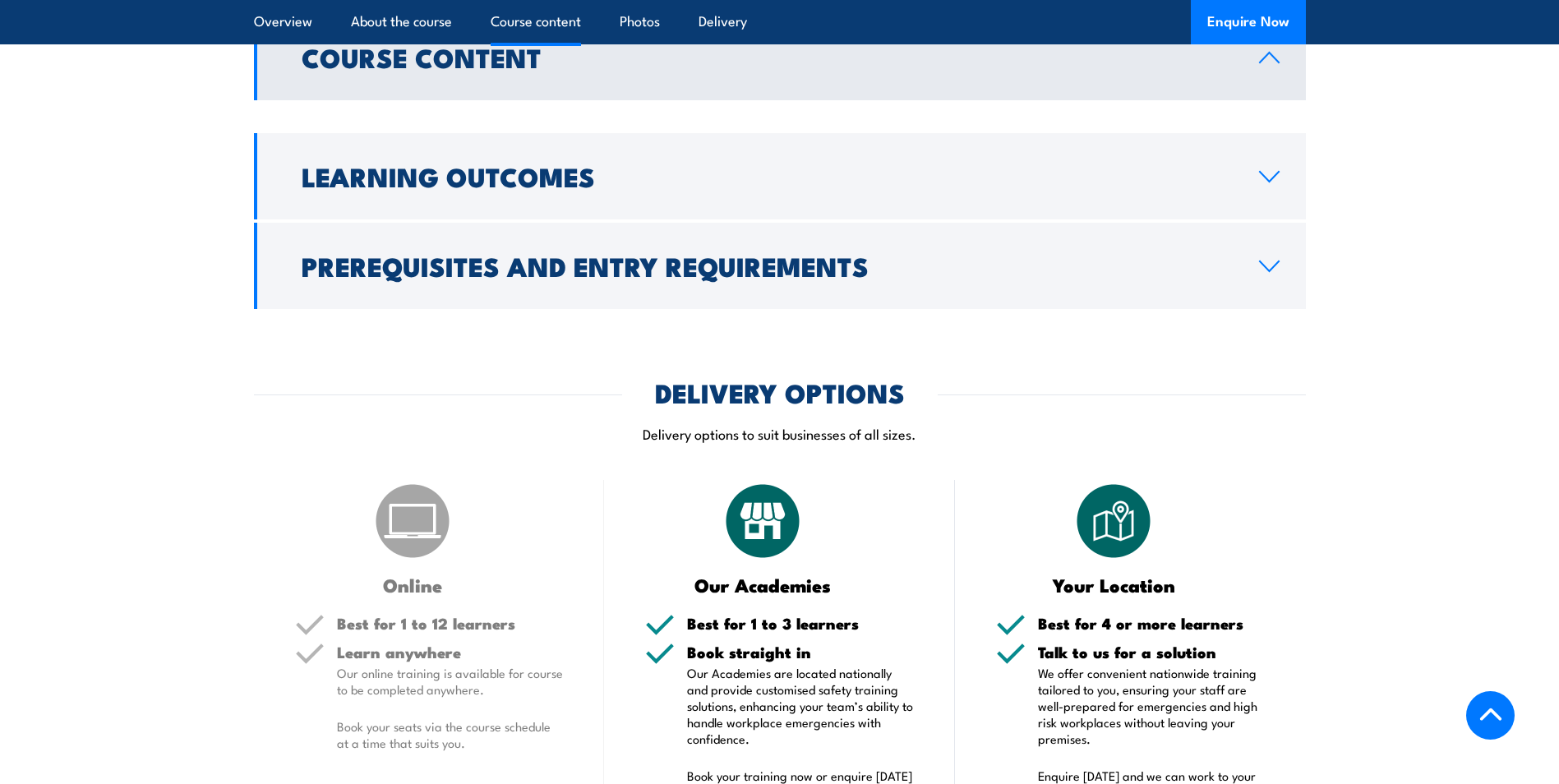
scroll to position [1315, 0]
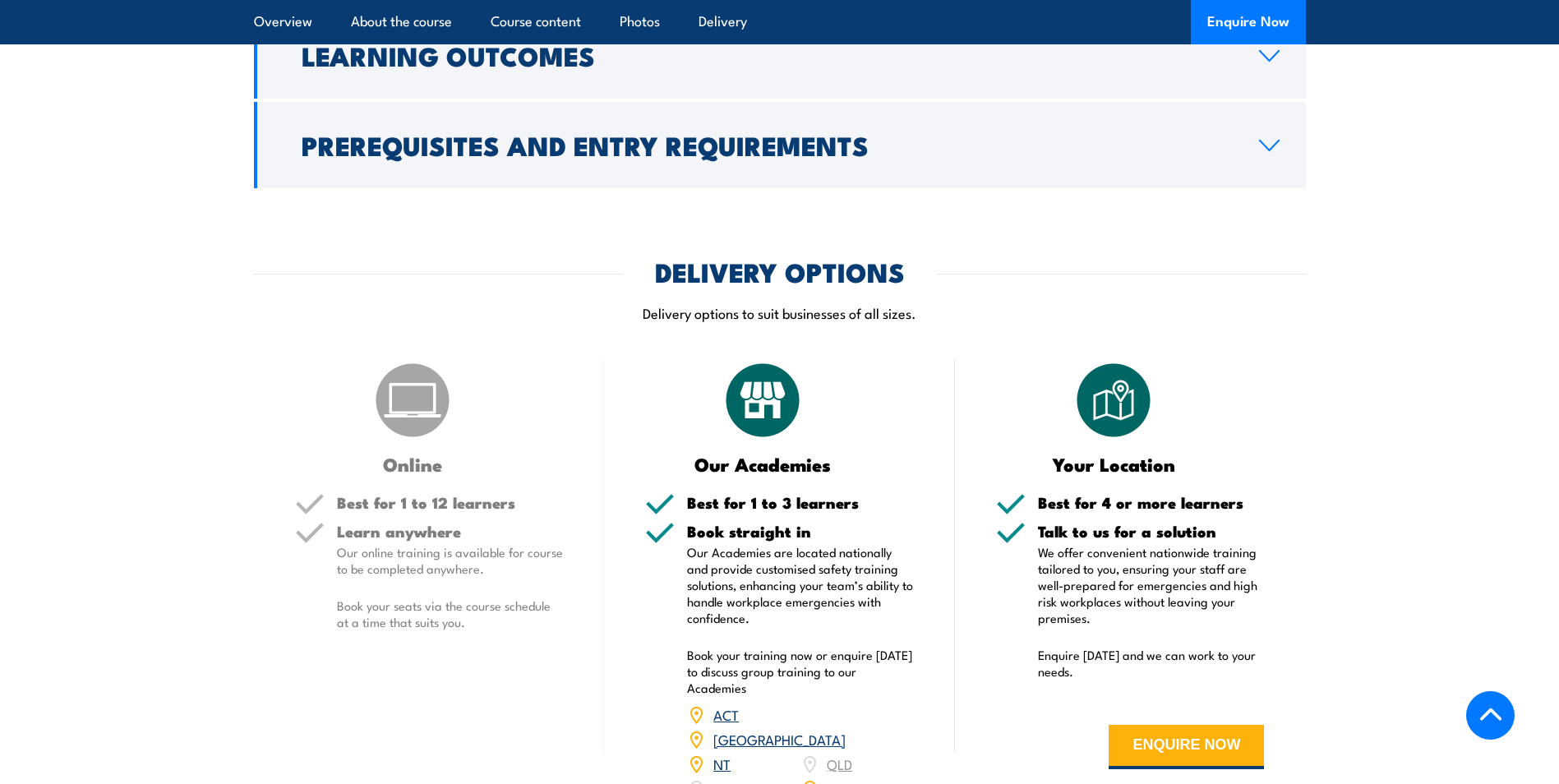
click at [732, 718] on link "ACT" at bounding box center [726, 714] width 26 height 20
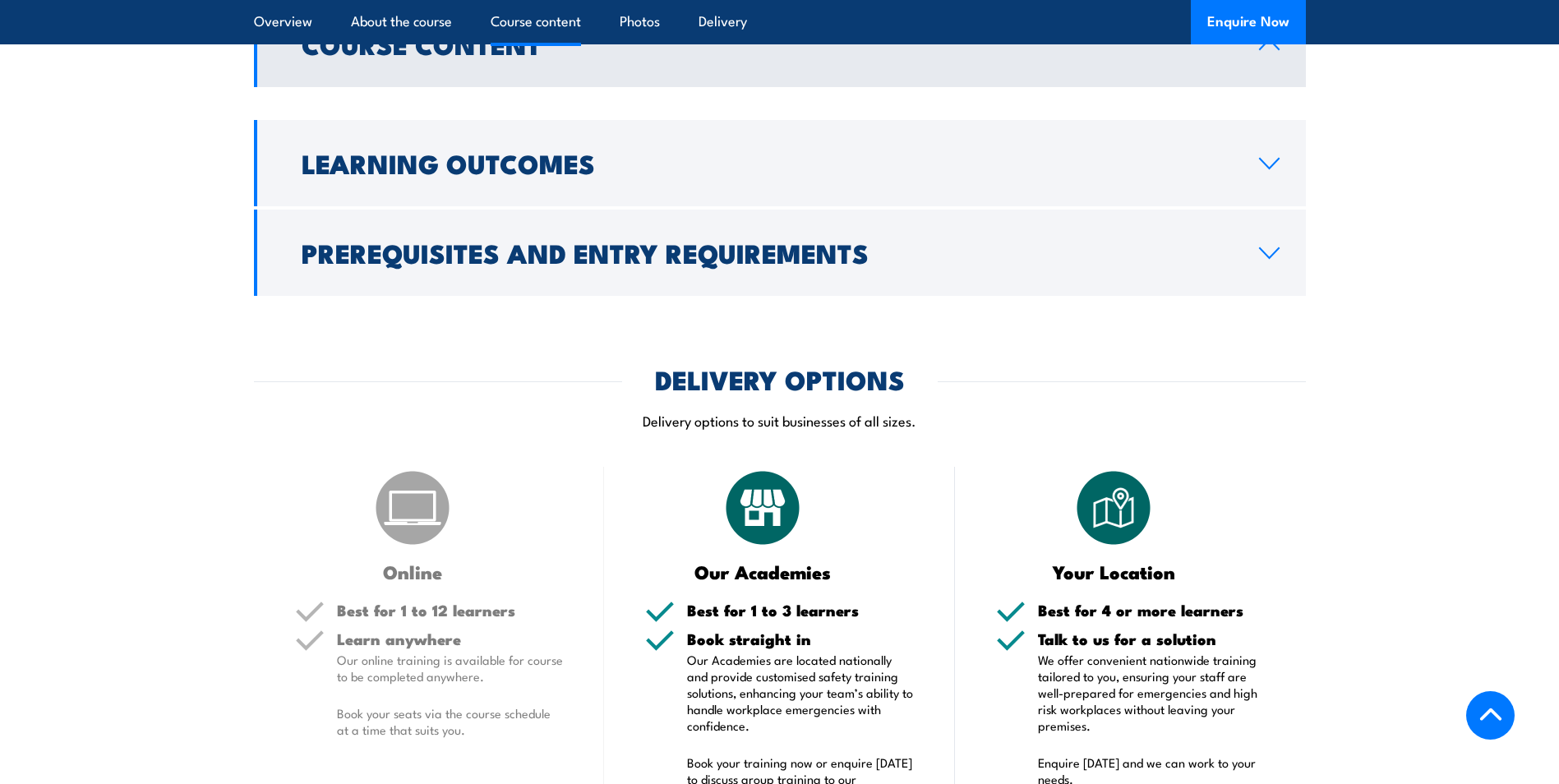
scroll to position [1232, 0]
